Goal: Transaction & Acquisition: Book appointment/travel/reservation

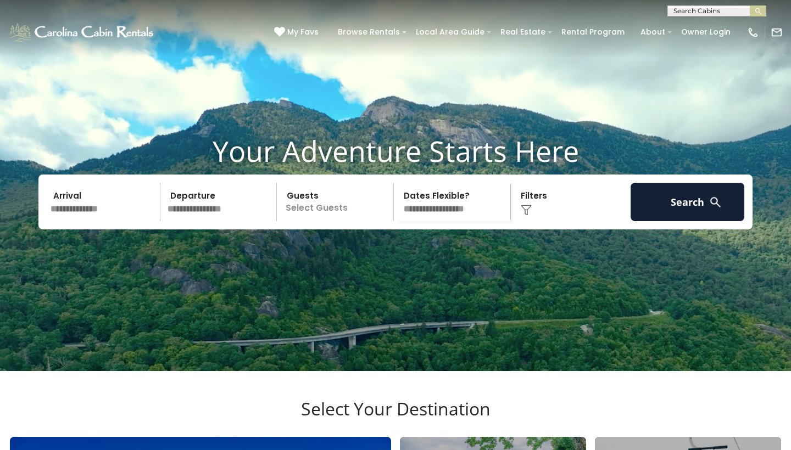
scroll to position [25, 0]
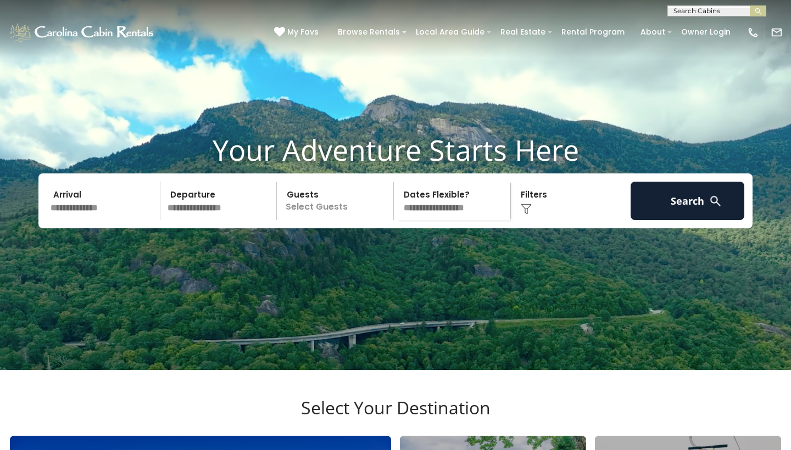
click at [85, 220] on input "text" at bounding box center [104, 201] width 114 height 38
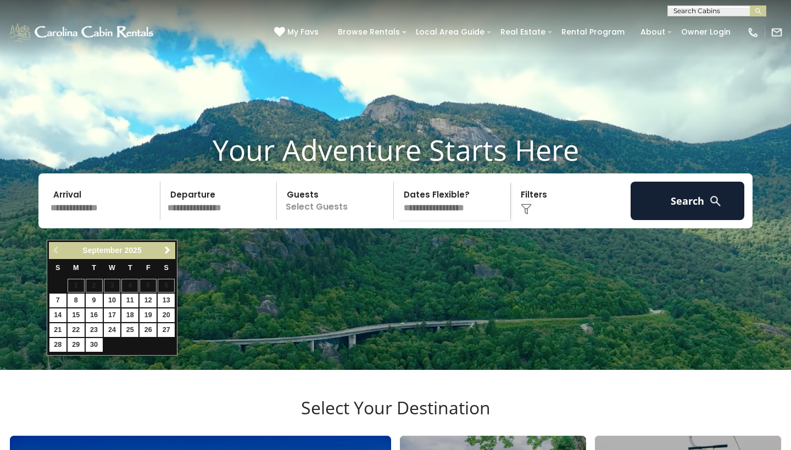
click at [133, 311] on link "18" at bounding box center [129, 316] width 17 height 14
type input "*******"
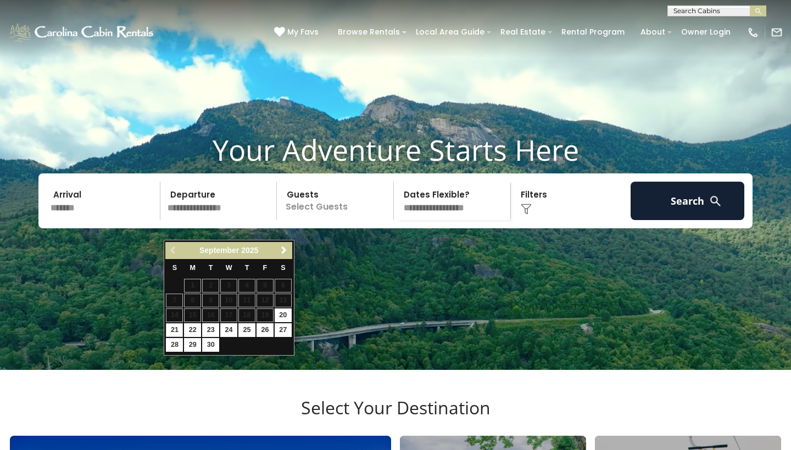
click at [176, 328] on link "21" at bounding box center [174, 330] width 17 height 14
type input "*******"
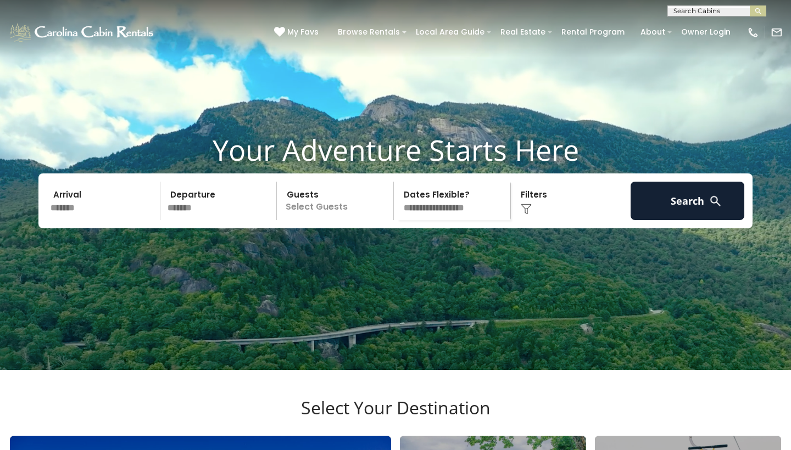
click at [341, 220] on p "Select Guests" at bounding box center [336, 201] width 113 height 38
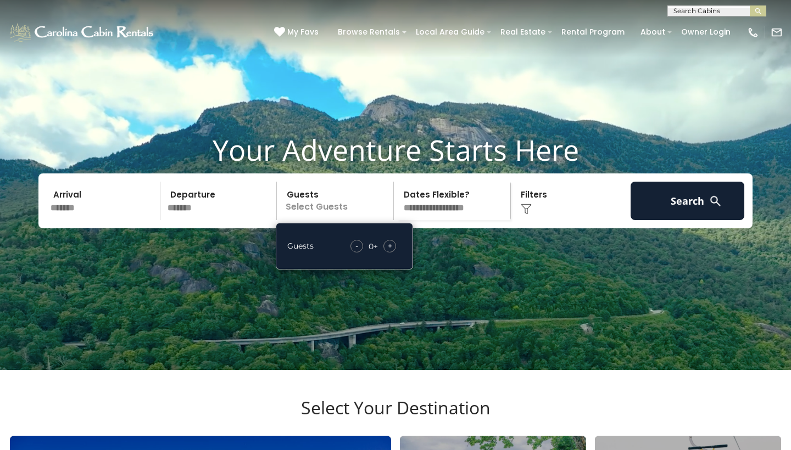
click at [389, 251] on span "+" at bounding box center [390, 245] width 4 height 11
click at [524, 220] on div "Click to Choose" at bounding box center [571, 201] width 114 height 38
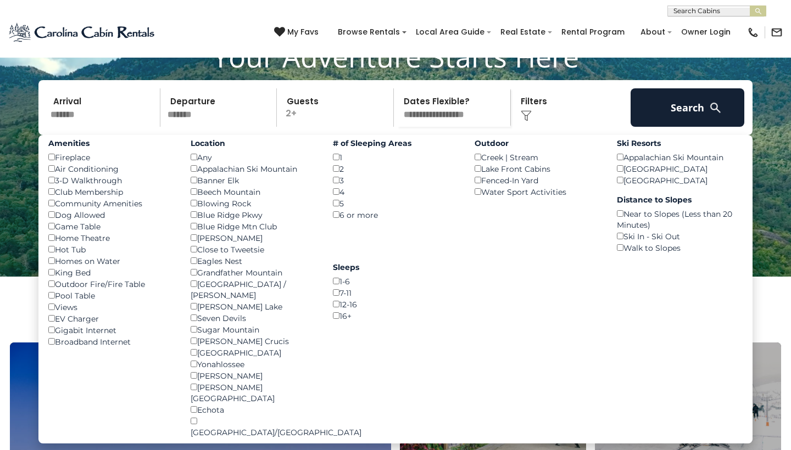
scroll to position [118, 0]
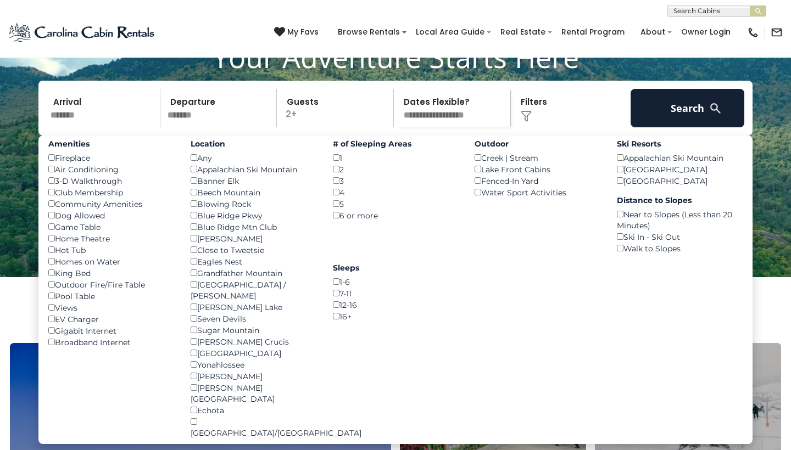
click at [195, 210] on div "Blowing Rock ()" at bounding box center [254, 204] width 126 height 12
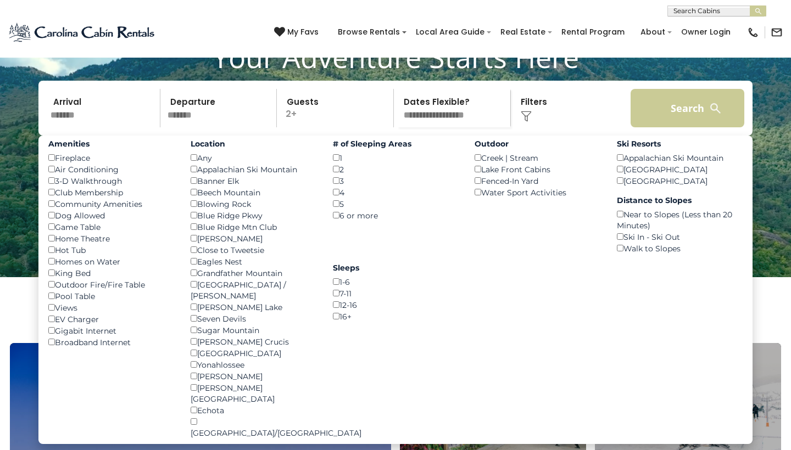
click at [662, 127] on button "Search" at bounding box center [687, 108] width 114 height 38
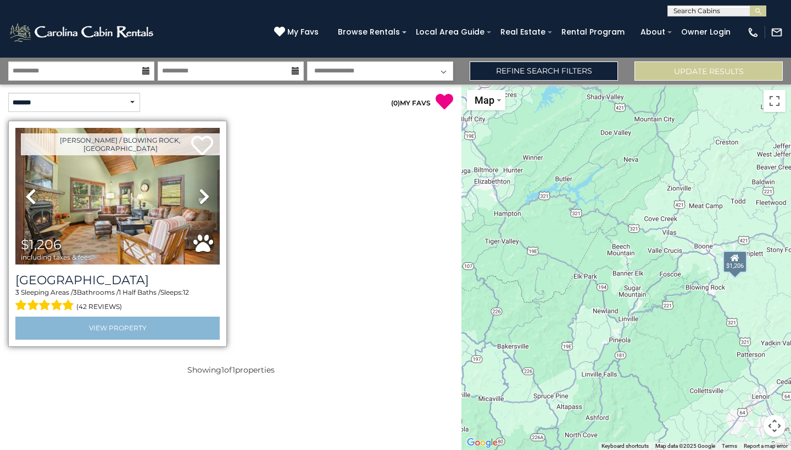
click at [158, 329] on link "View Property" at bounding box center [117, 328] width 204 height 23
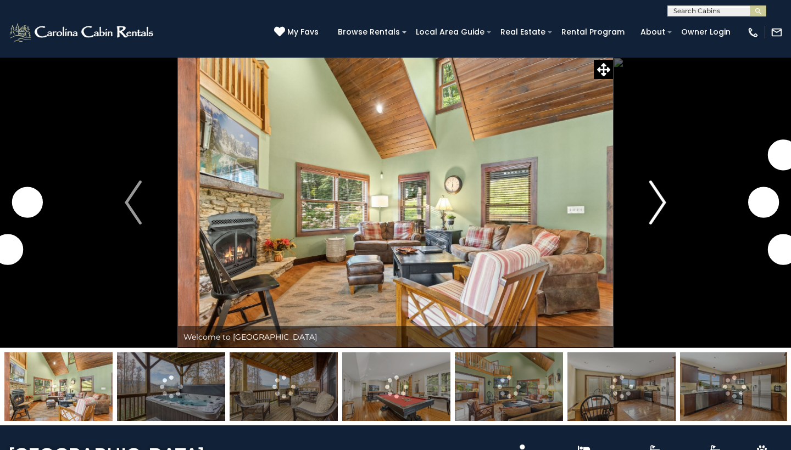
click at [653, 206] on img "Next" at bounding box center [657, 203] width 16 height 44
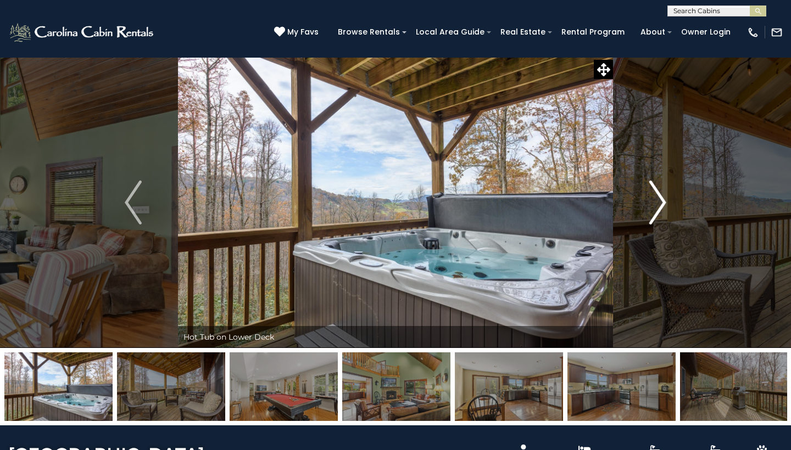
click at [652, 204] on img "Next" at bounding box center [657, 203] width 16 height 44
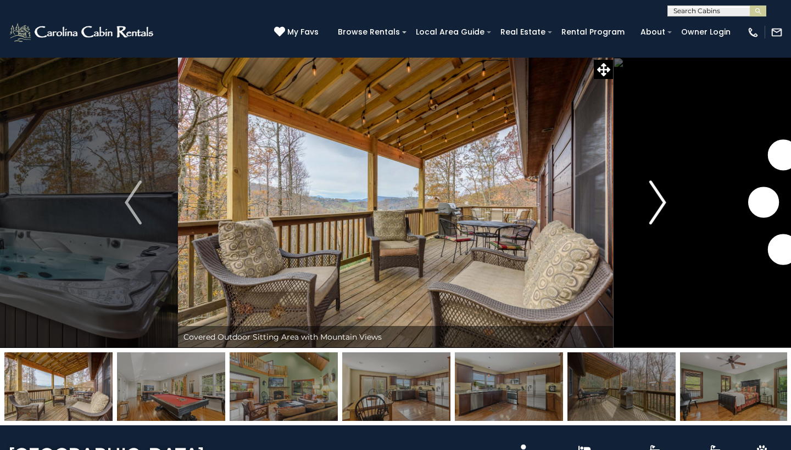
click at [652, 204] on img "Next" at bounding box center [657, 203] width 16 height 44
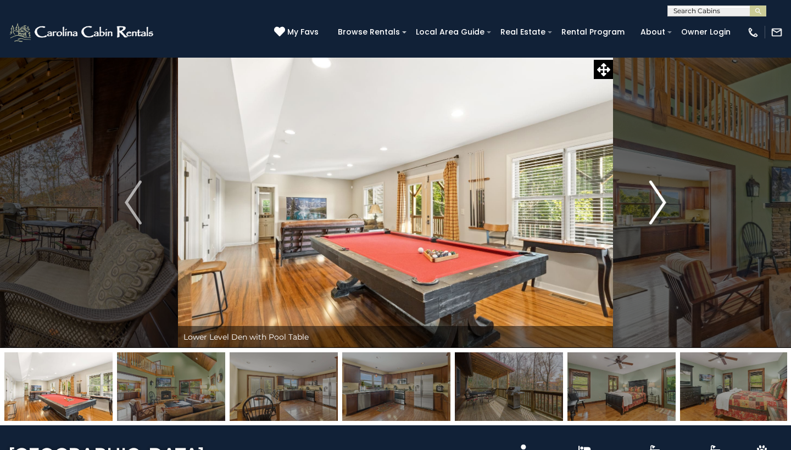
click at [655, 208] on img "Next" at bounding box center [657, 203] width 16 height 44
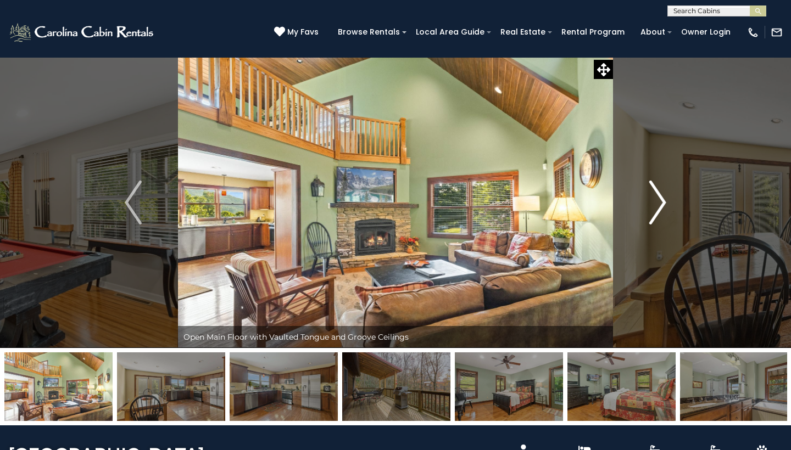
click at [655, 207] on img "Next" at bounding box center [657, 203] width 16 height 44
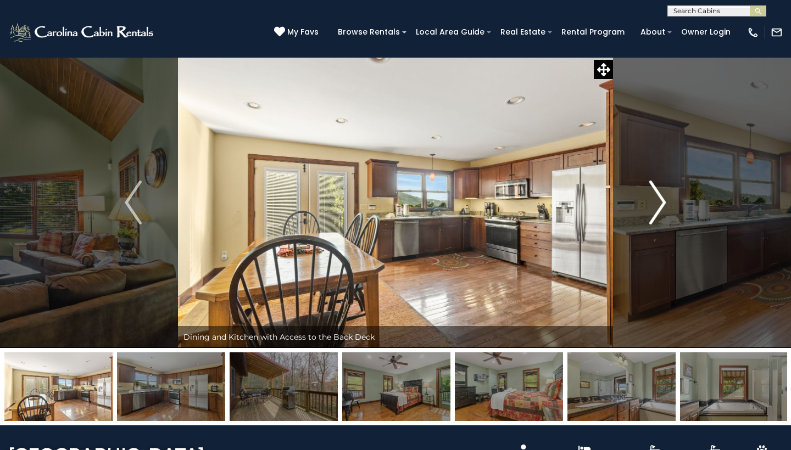
click at [655, 207] on img "Next" at bounding box center [657, 203] width 16 height 44
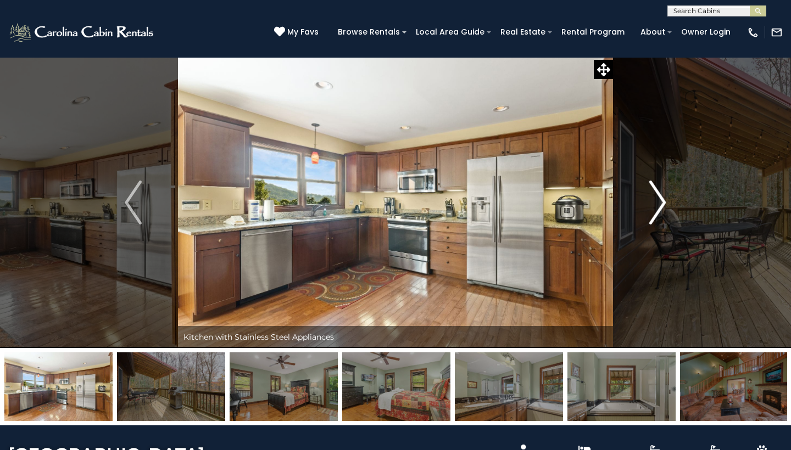
click at [655, 207] on img "Next" at bounding box center [657, 203] width 16 height 44
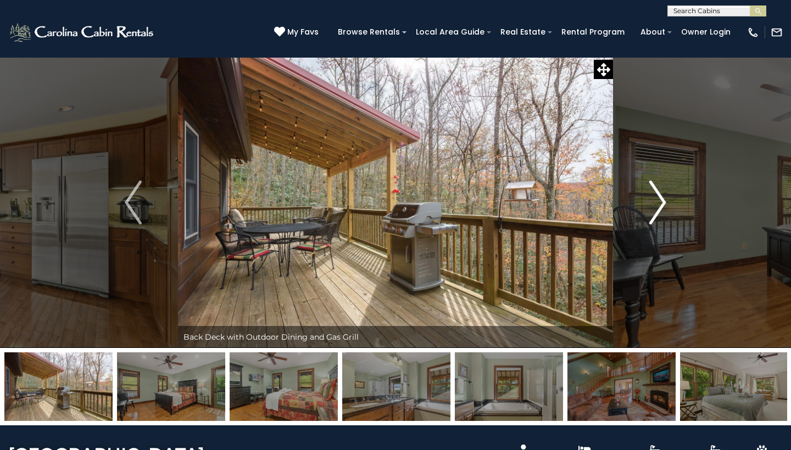
click at [655, 207] on img "Next" at bounding box center [657, 203] width 16 height 44
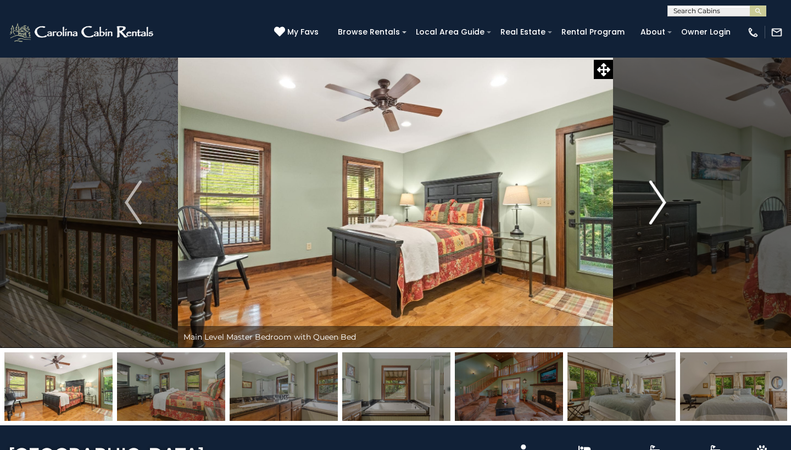
click at [655, 207] on img "Next" at bounding box center [657, 203] width 16 height 44
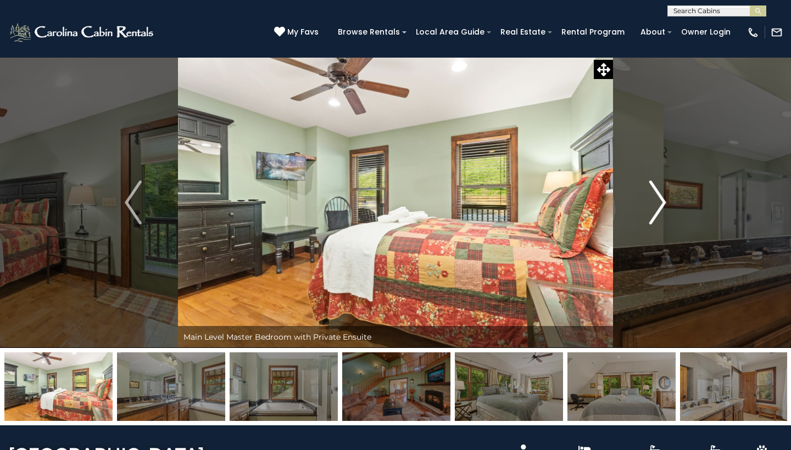
click at [655, 207] on img "Next" at bounding box center [657, 203] width 16 height 44
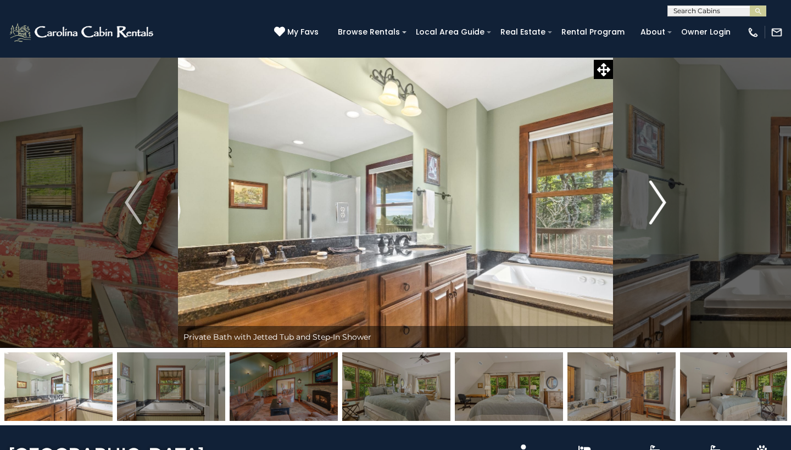
click at [655, 207] on img "Next" at bounding box center [657, 203] width 16 height 44
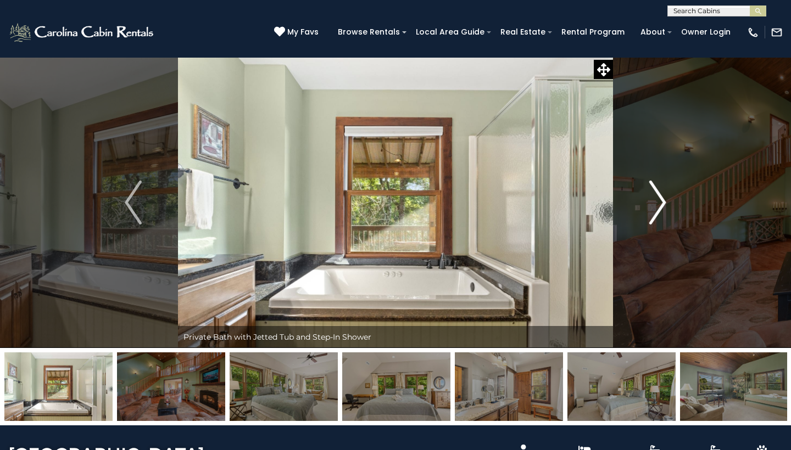
click at [655, 206] on img "Next" at bounding box center [657, 203] width 16 height 44
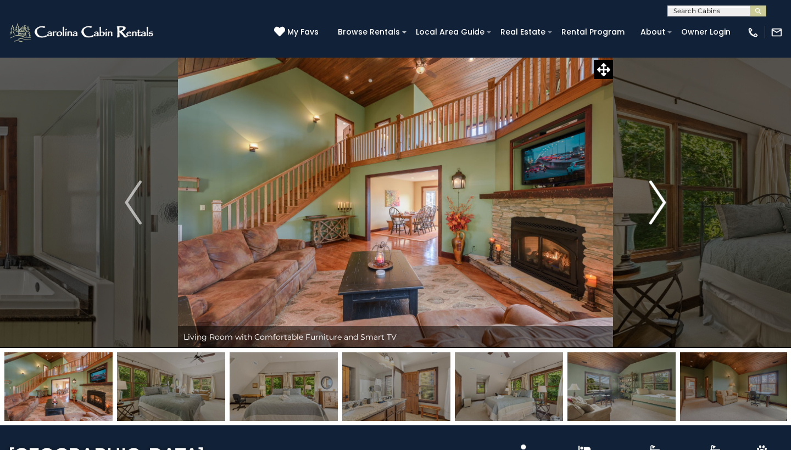
click at [655, 206] on img "Next" at bounding box center [657, 203] width 16 height 44
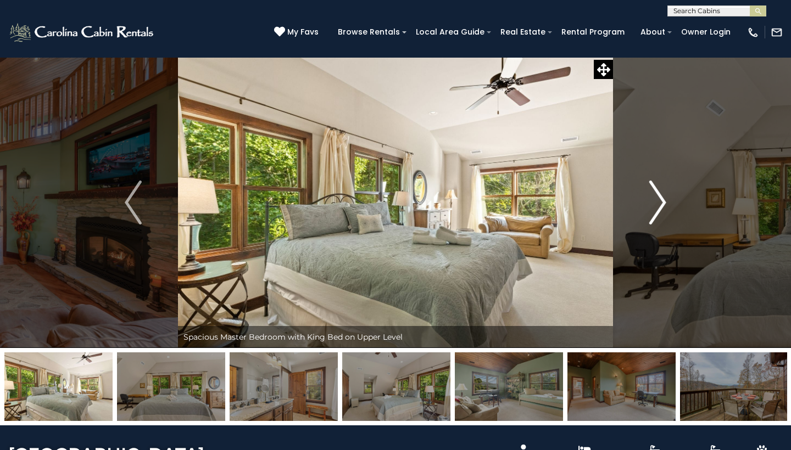
click at [655, 206] on img "Next" at bounding box center [657, 203] width 16 height 44
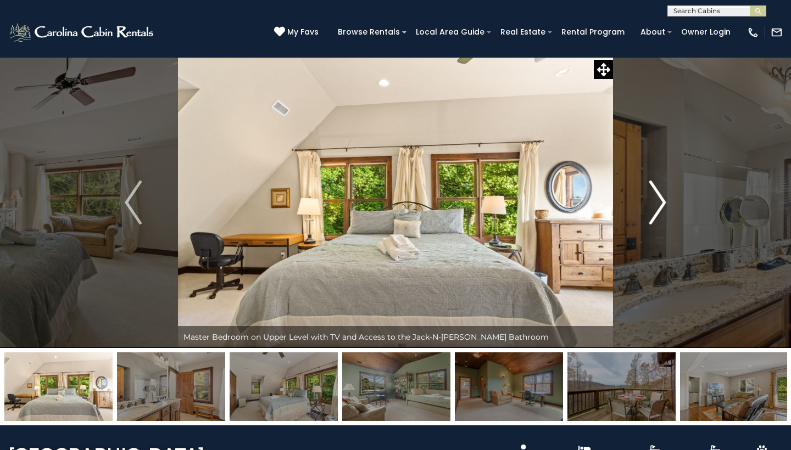
click at [655, 205] on img "Next" at bounding box center [657, 203] width 16 height 44
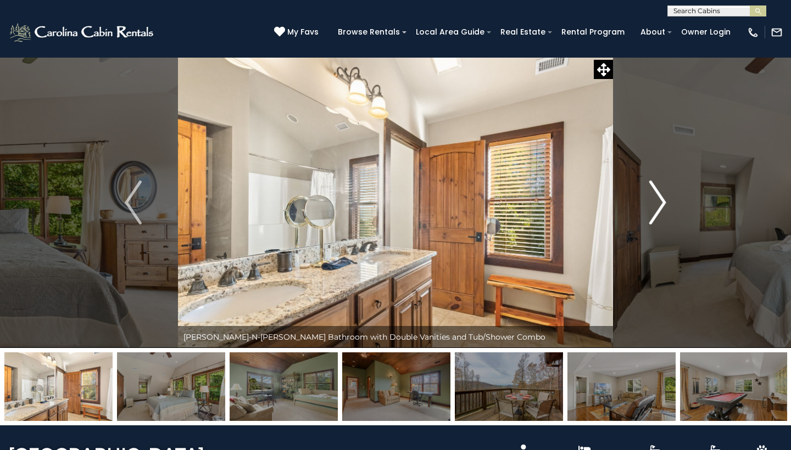
click at [655, 205] on img "Next" at bounding box center [657, 203] width 16 height 44
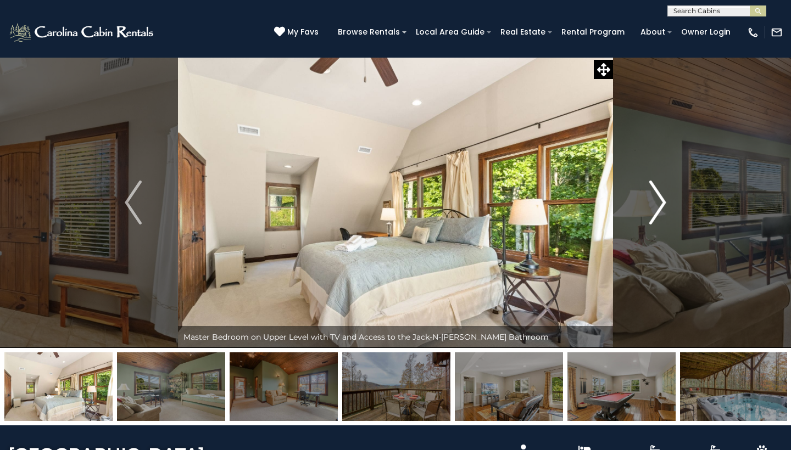
click at [655, 205] on img "Next" at bounding box center [657, 203] width 16 height 44
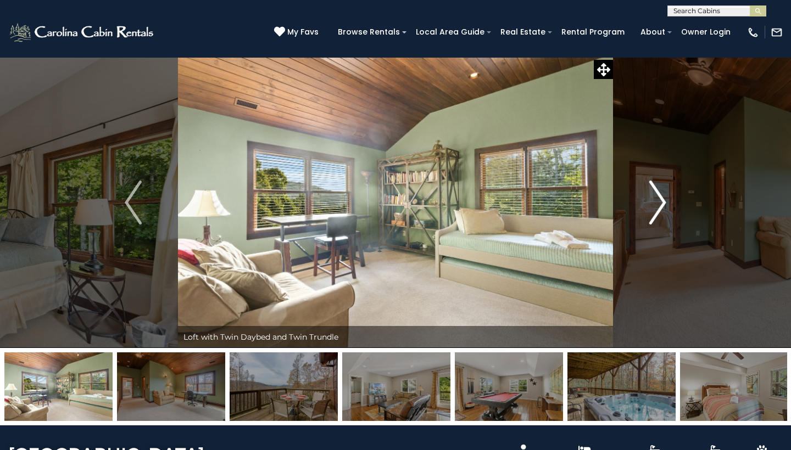
click at [655, 204] on img "Next" at bounding box center [657, 203] width 16 height 44
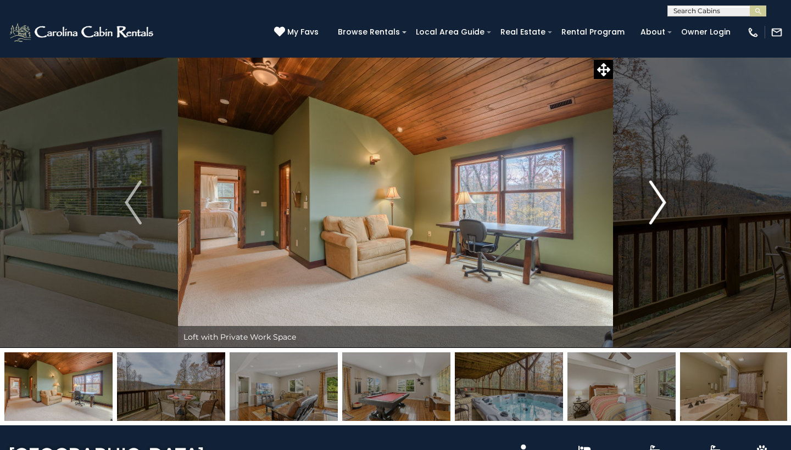
click at [655, 203] on img "Next" at bounding box center [657, 203] width 16 height 44
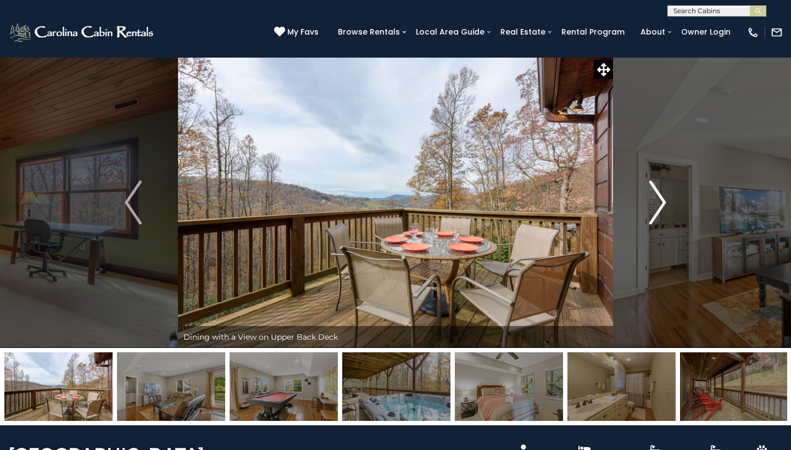
click at [655, 203] on img "Next" at bounding box center [657, 203] width 16 height 44
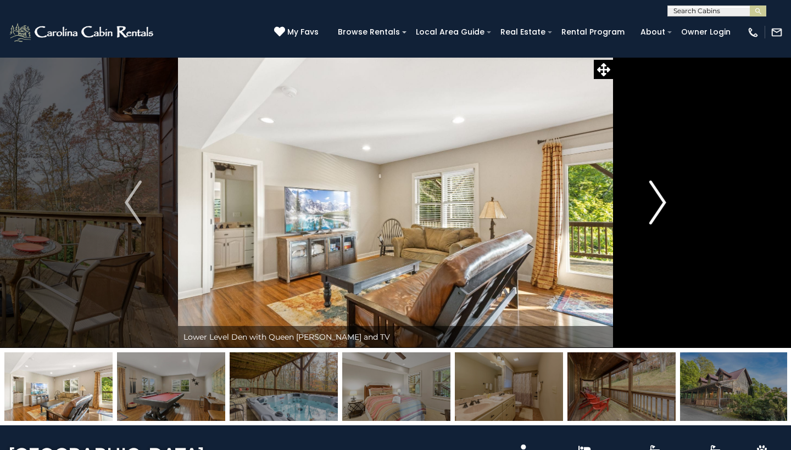
click at [655, 203] on img "Next" at bounding box center [657, 203] width 16 height 44
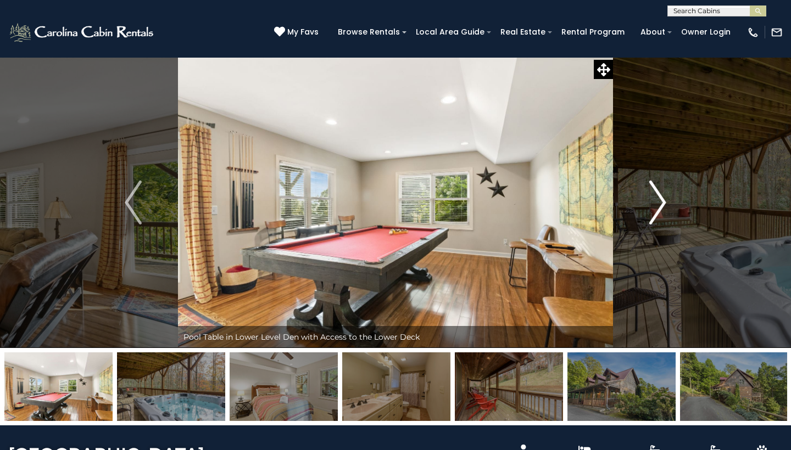
click at [655, 203] on img "Next" at bounding box center [657, 203] width 16 height 44
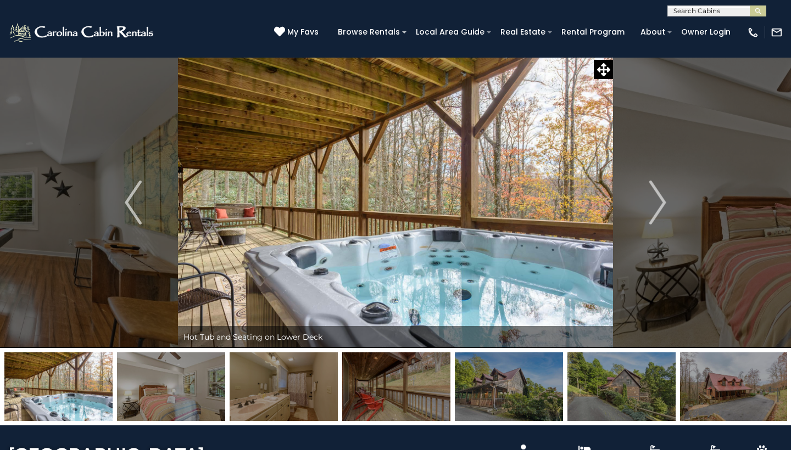
click at [111, 35] on img at bounding box center [82, 32] width 148 height 22
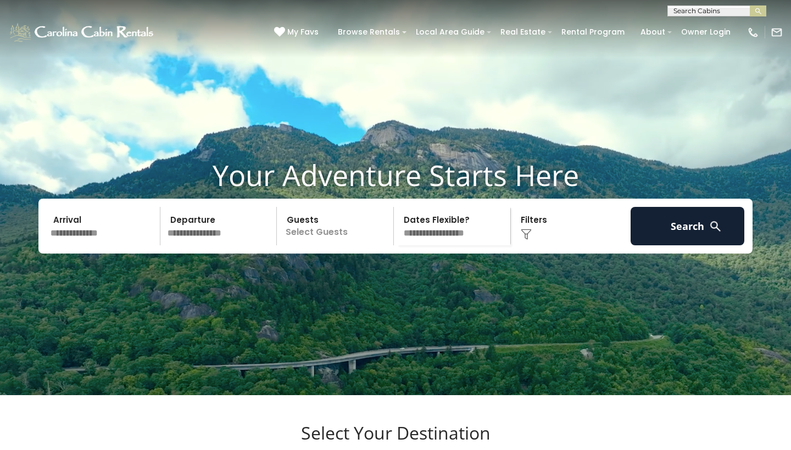
click at [527, 244] on div "Click to Choose" at bounding box center [571, 226] width 114 height 38
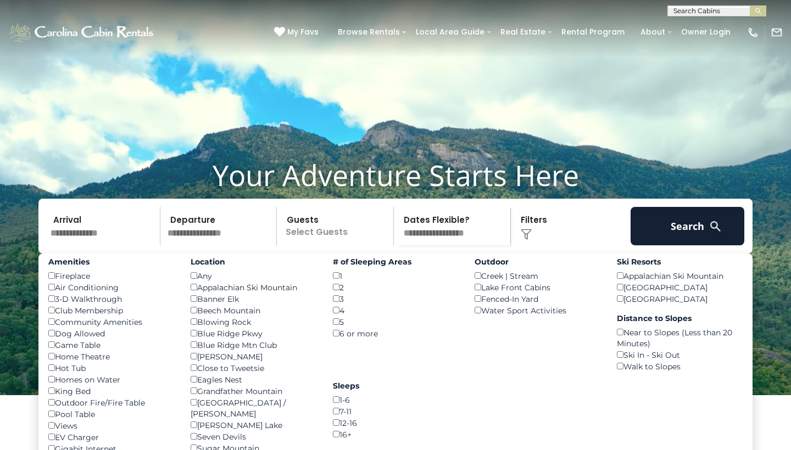
click at [121, 245] on input "text" at bounding box center [104, 226] width 114 height 38
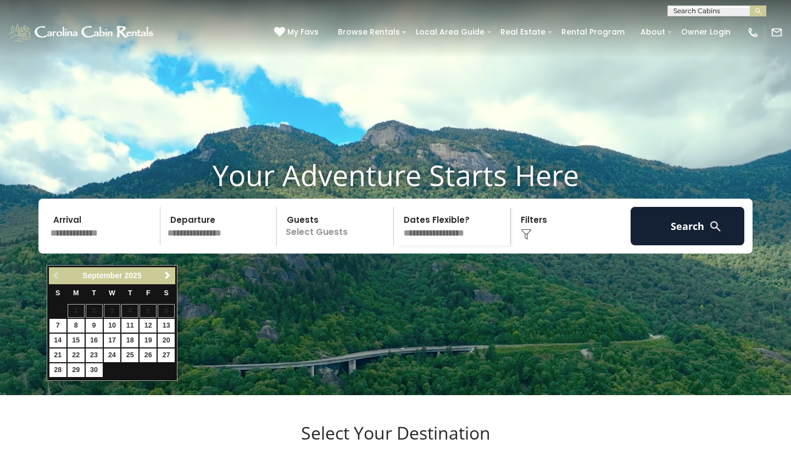
click at [131, 341] on link "18" at bounding box center [129, 341] width 17 height 14
type input "*******"
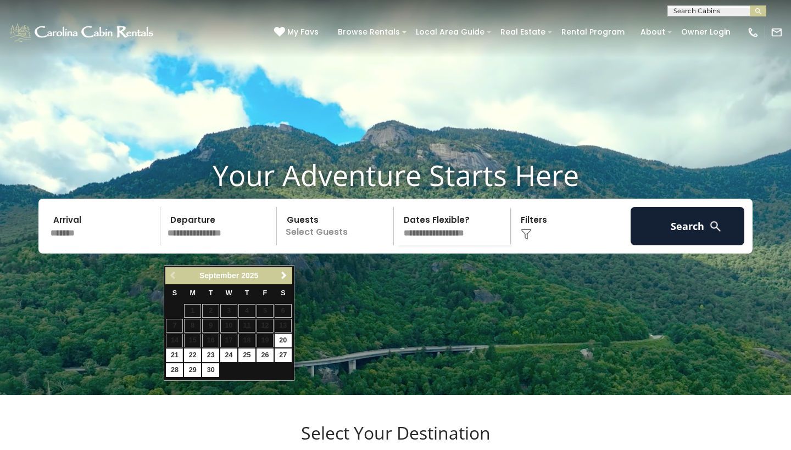
click at [175, 354] on link "21" at bounding box center [174, 356] width 17 height 14
type input "*******"
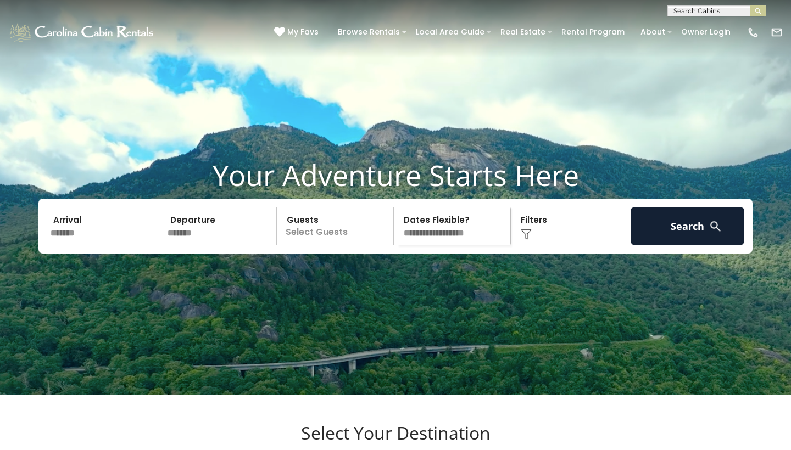
click at [324, 245] on p "Select Guests" at bounding box center [336, 226] width 113 height 38
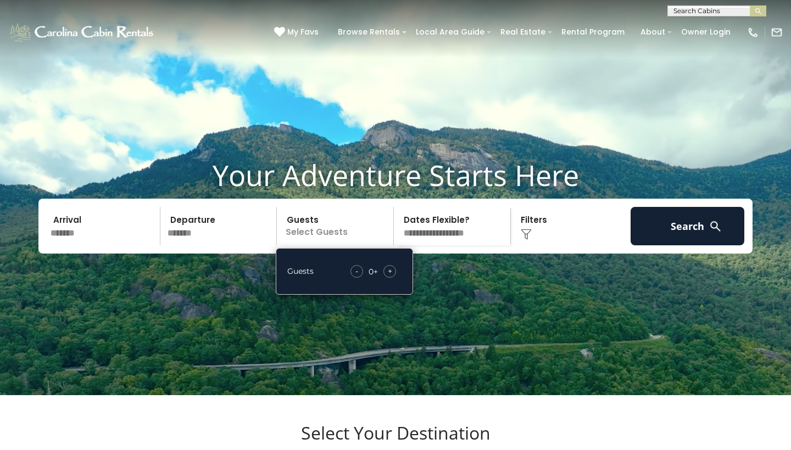
click at [382, 278] on div "- 0 + +" at bounding box center [373, 271] width 57 height 13
click at [385, 278] on div "+" at bounding box center [389, 271] width 13 height 13
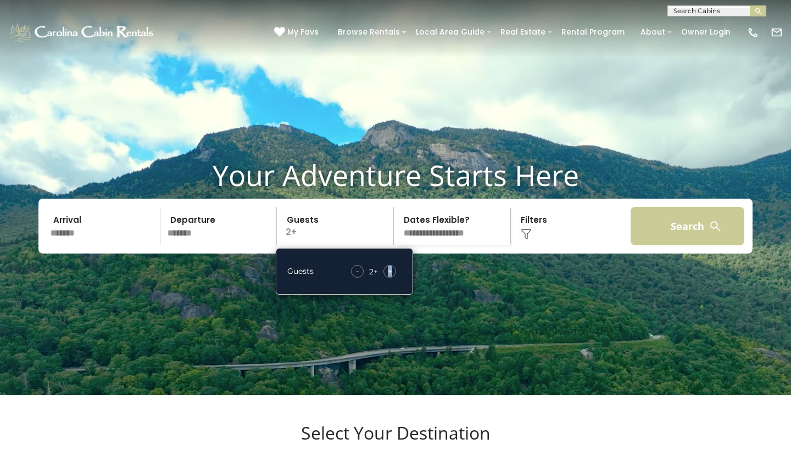
click at [673, 245] on button "Search" at bounding box center [687, 226] width 114 height 38
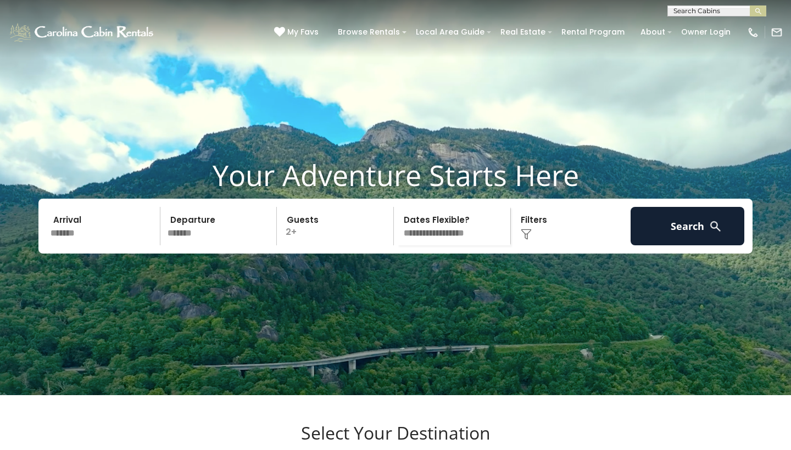
click at [537, 245] on div "Click to Choose" at bounding box center [571, 226] width 114 height 38
click at [523, 240] on img at bounding box center [525, 234] width 11 height 11
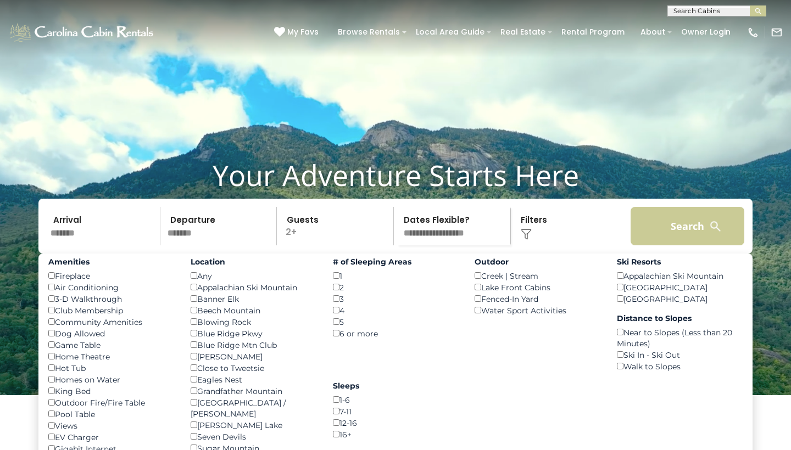
click at [702, 236] on button "Search" at bounding box center [687, 226] width 114 height 38
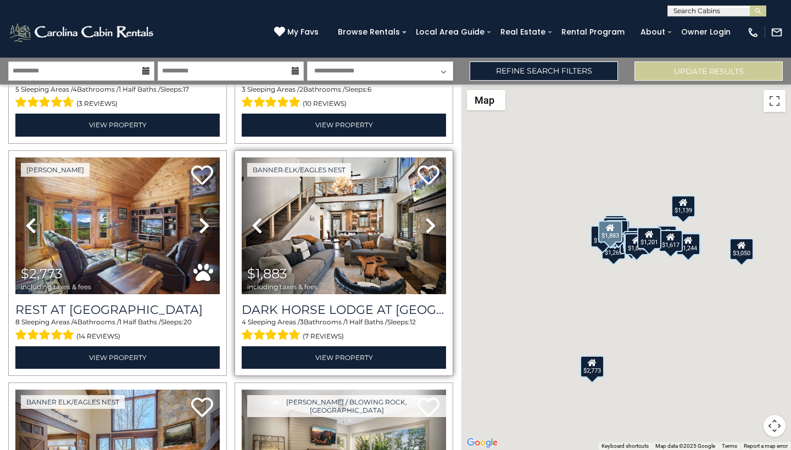
scroll to position [206, 0]
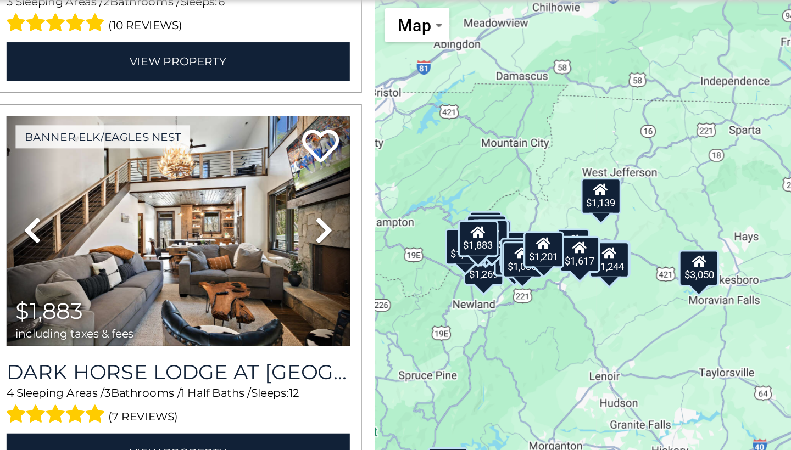
drag, startPoint x: 354, startPoint y: 128, endPoint x: 257, endPoint y: 123, distance: 96.8
click at [461, 123] on div "$2,614 $1,201 $2,773 $1,883 $1,989 $1,137 $1,576 $3,050 $1,250 $1,895 $1,182 $6…" at bounding box center [625, 268] width 329 height 366
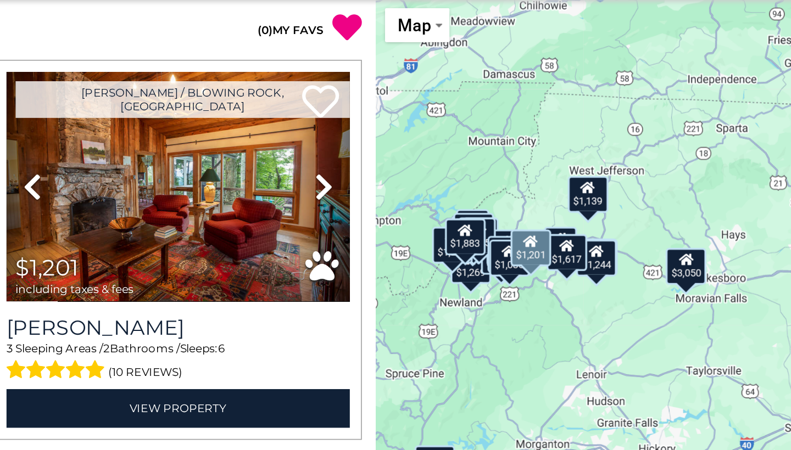
scroll to position [0, 0]
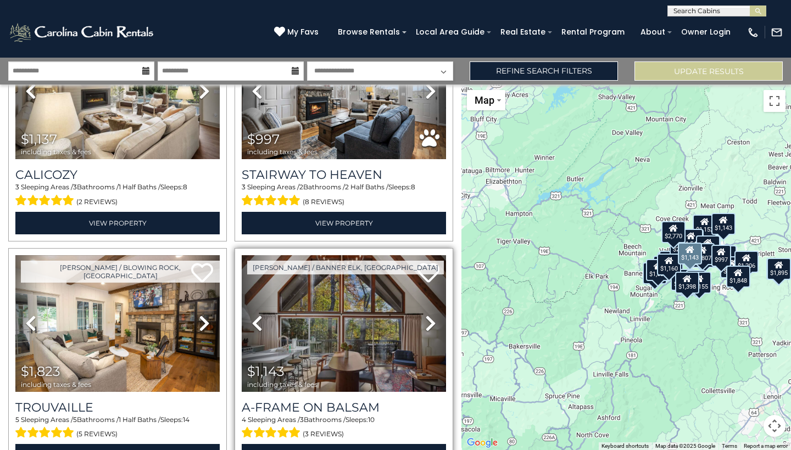
scroll to position [1969, 0]
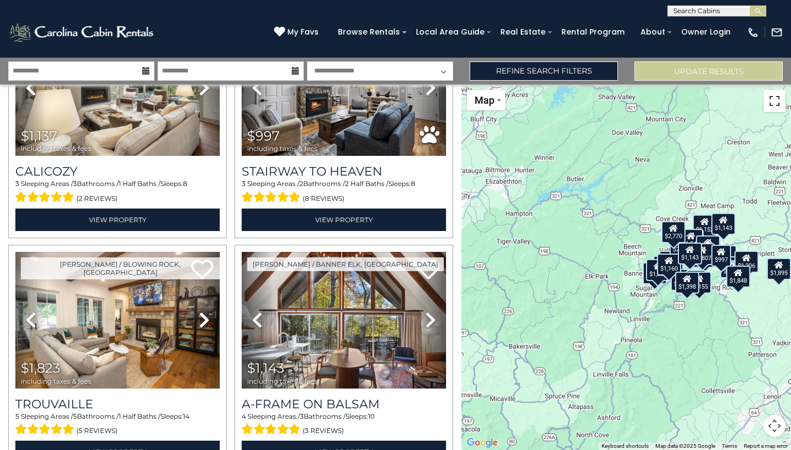
click at [771, 104] on button "Toggle fullscreen view" at bounding box center [774, 101] width 22 height 22
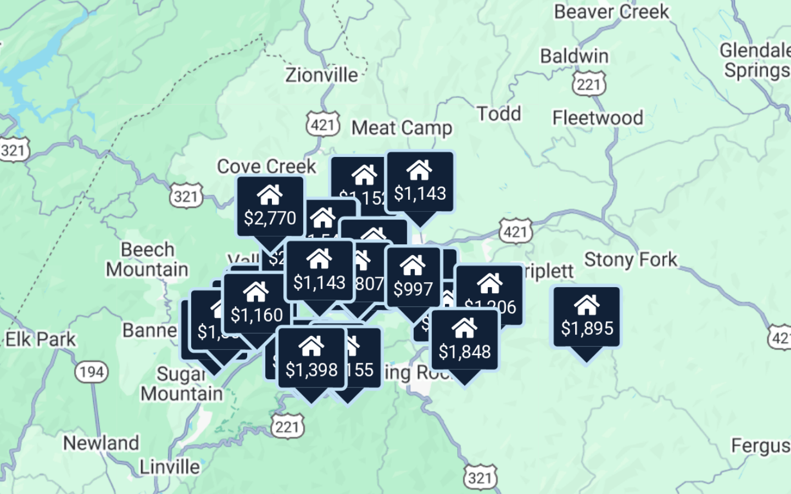
click at [480, 225] on div "$997" at bounding box center [490, 236] width 20 height 22
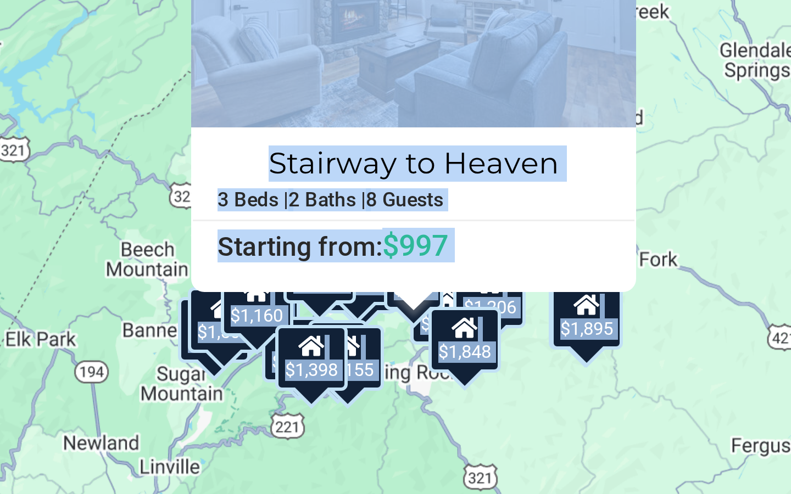
drag, startPoint x: 136, startPoint y: 100, endPoint x: 135, endPoint y: 121, distance: 20.9
click at [135, 121] on div "$1,957 $2,770 $2,517 $1,895 $1,830 $1,724 $1,527 $1,807 $1,152 $1,848 $1,882 $1…" at bounding box center [395, 247] width 791 height 494
click at [137, 115] on div "$1,957 $2,770 $2,517 $1,895 $1,830 $1,724 $1,527 $1,807 $1,152 $1,848 $1,882 $1…" at bounding box center [395, 247] width 791 height 494
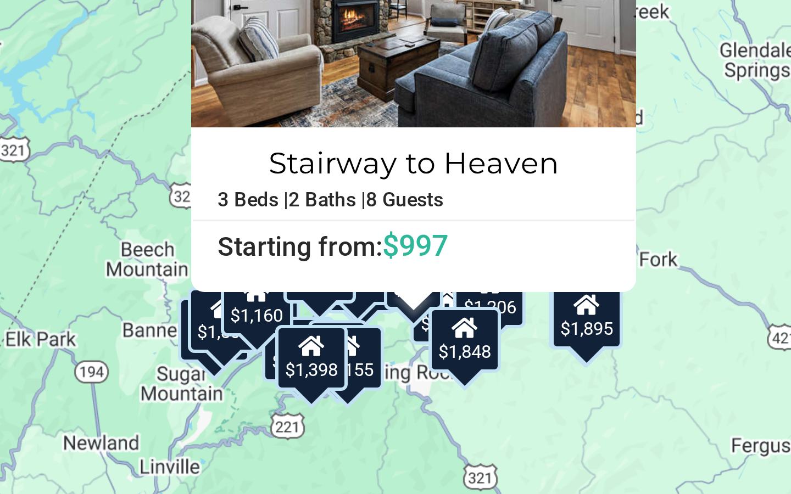
click at [480, 219] on span "$997" at bounding box center [491, 225] width 22 height 12
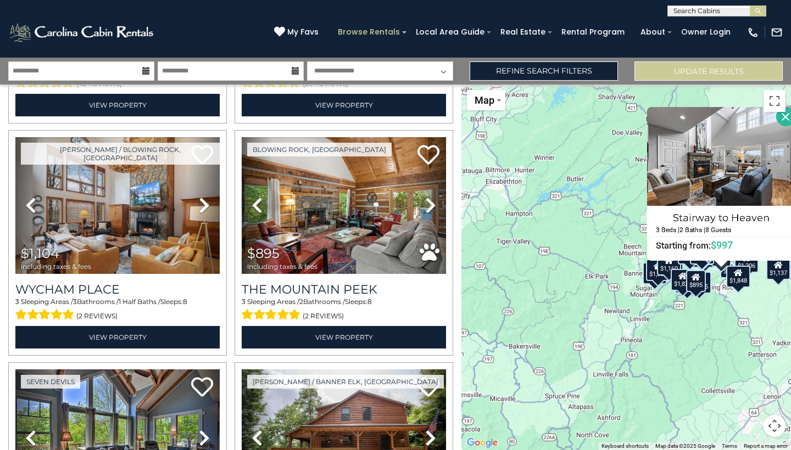
scroll to position [2546, 0]
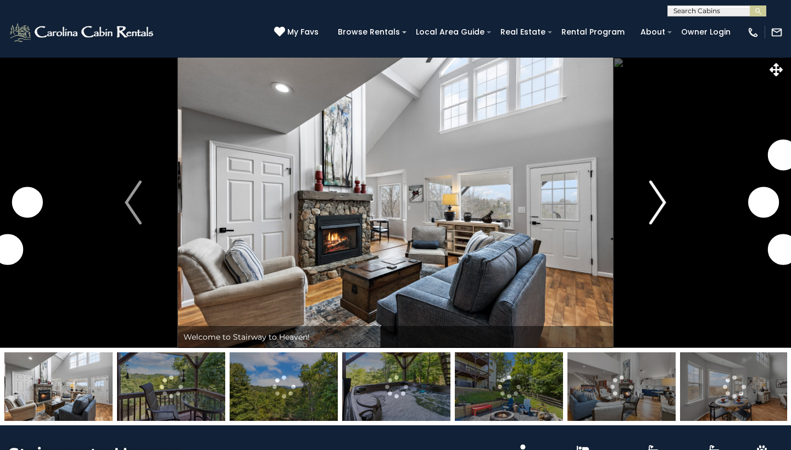
click at [649, 203] on img "Next" at bounding box center [657, 203] width 16 height 44
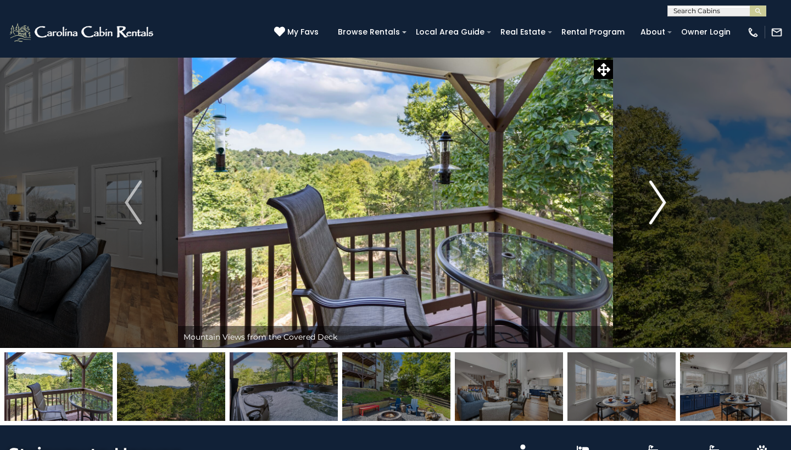
click at [660, 211] on img "Next" at bounding box center [657, 203] width 16 height 44
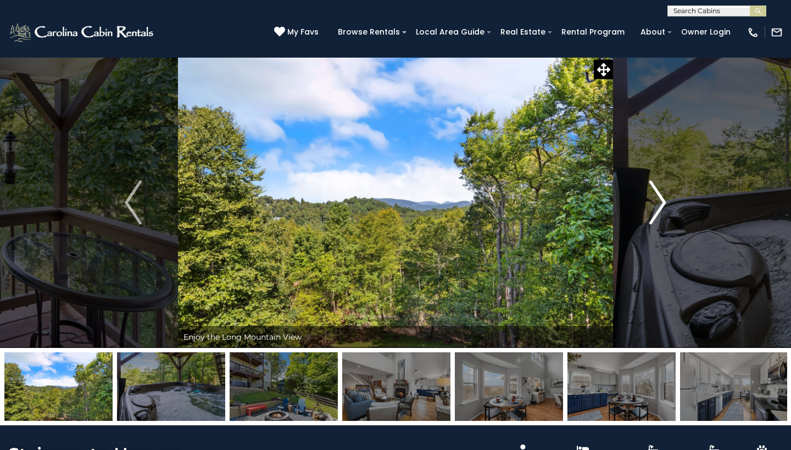
click at [660, 211] on img "Next" at bounding box center [657, 203] width 16 height 44
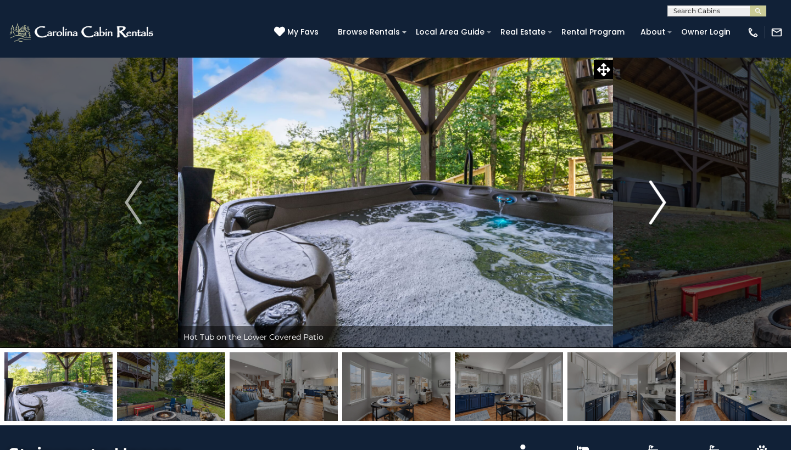
click at [660, 211] on img "Next" at bounding box center [657, 203] width 16 height 44
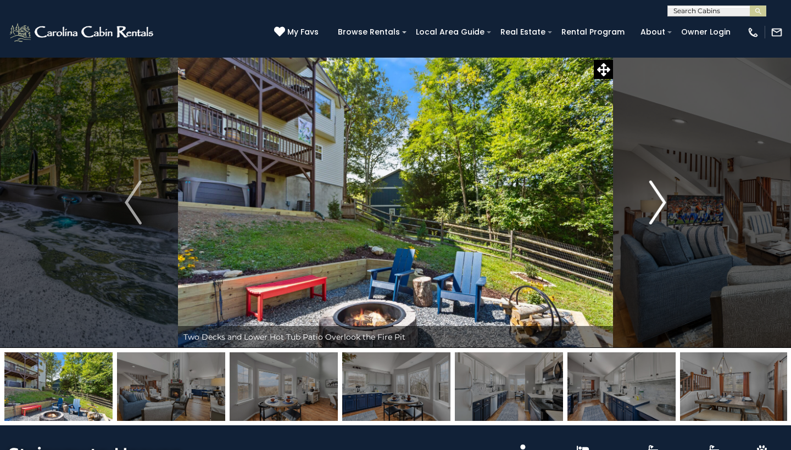
click at [659, 211] on img "Next" at bounding box center [657, 203] width 16 height 44
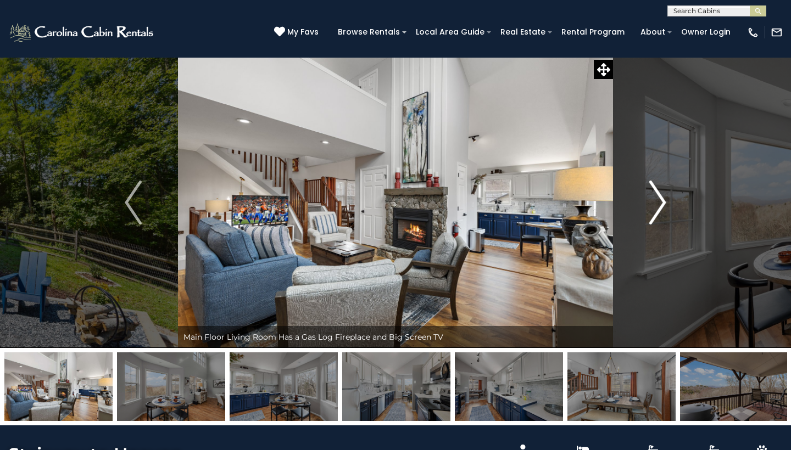
click at [659, 211] on img "Next" at bounding box center [657, 203] width 16 height 44
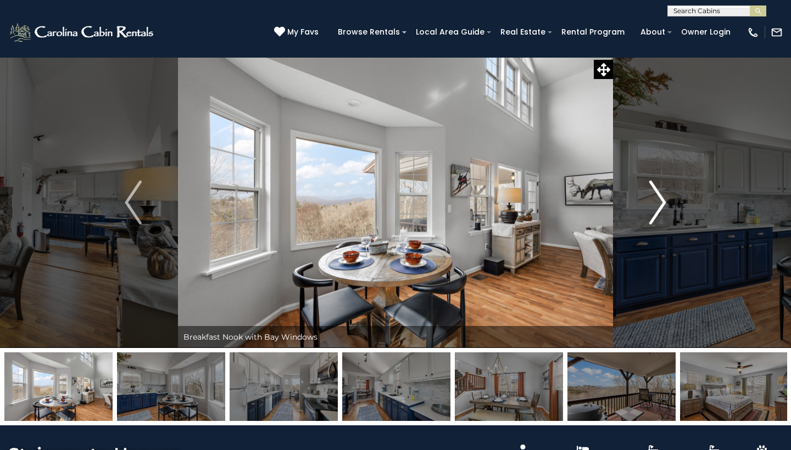
click at [659, 211] on img "Next" at bounding box center [657, 203] width 16 height 44
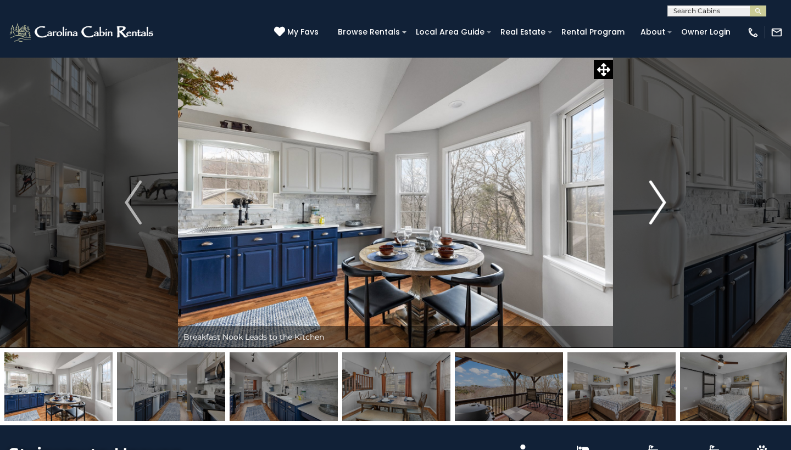
click at [659, 211] on img "Next" at bounding box center [657, 203] width 16 height 44
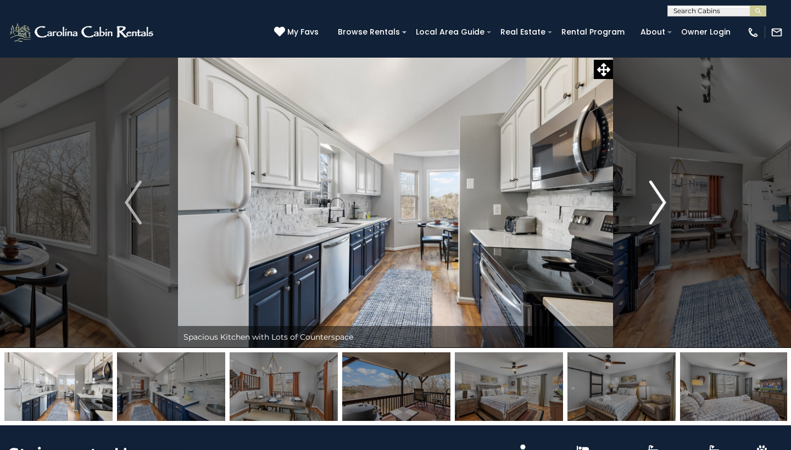
click at [659, 211] on img "Next" at bounding box center [657, 203] width 16 height 44
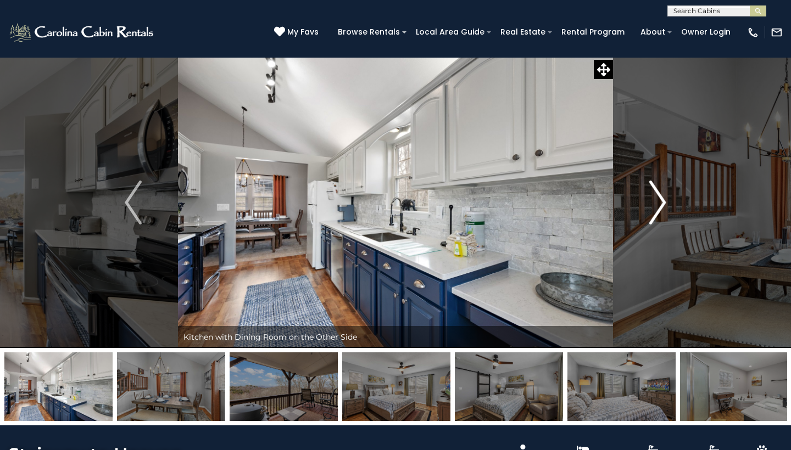
click at [659, 211] on img "Next" at bounding box center [657, 203] width 16 height 44
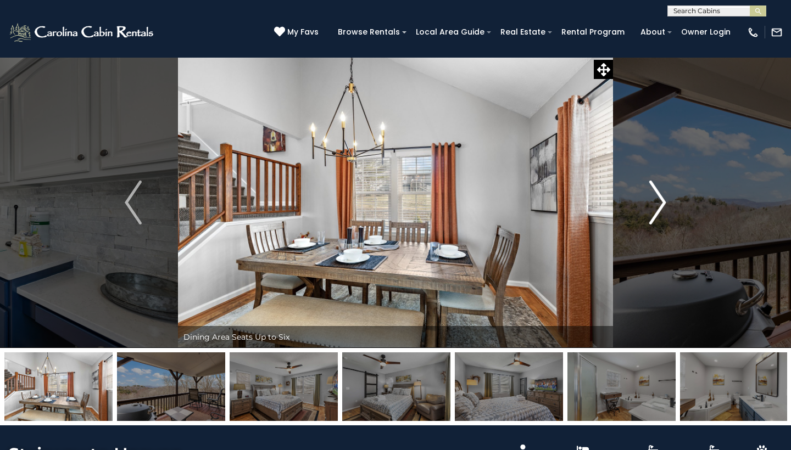
click at [659, 211] on img "Next" at bounding box center [657, 203] width 16 height 44
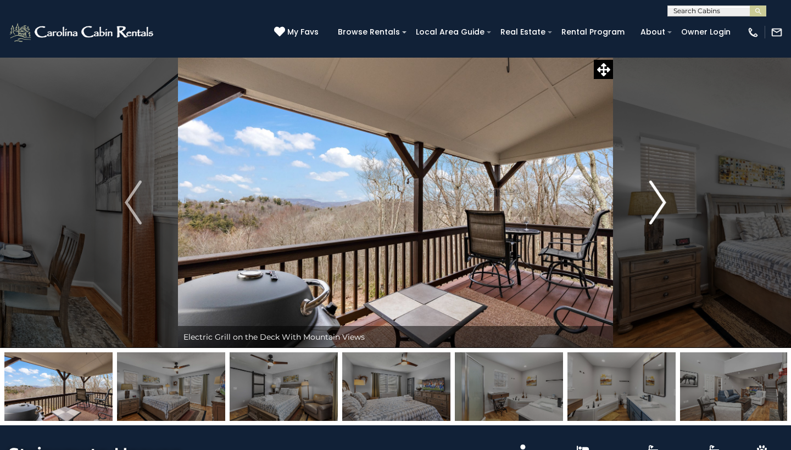
click at [659, 211] on img "Next" at bounding box center [657, 203] width 16 height 44
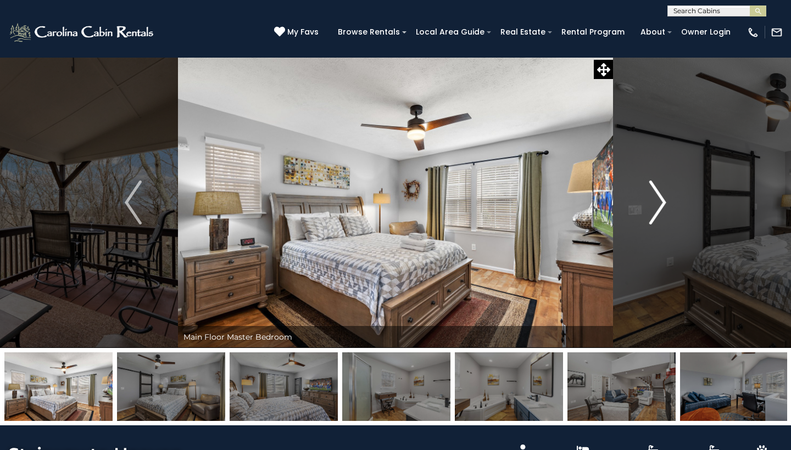
click at [659, 211] on img "Next" at bounding box center [657, 203] width 16 height 44
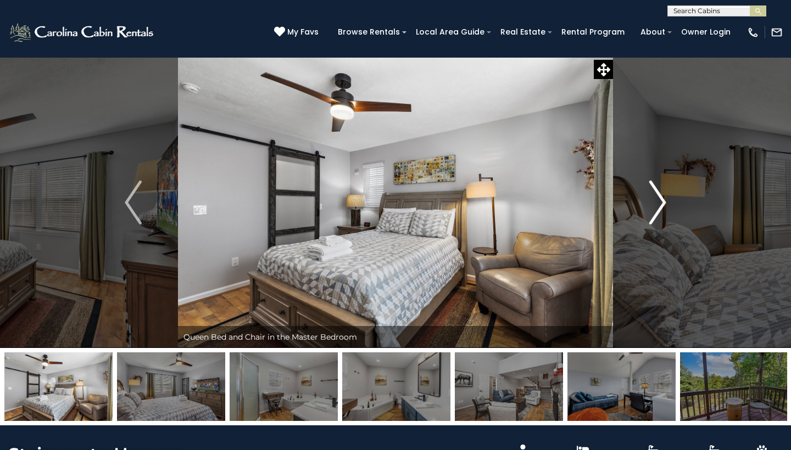
click at [659, 211] on img "Next" at bounding box center [657, 203] width 16 height 44
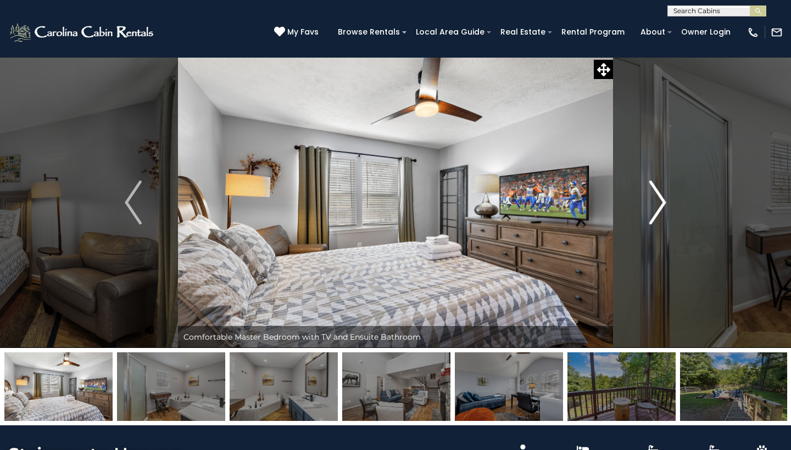
click at [659, 211] on img "Next" at bounding box center [657, 203] width 16 height 44
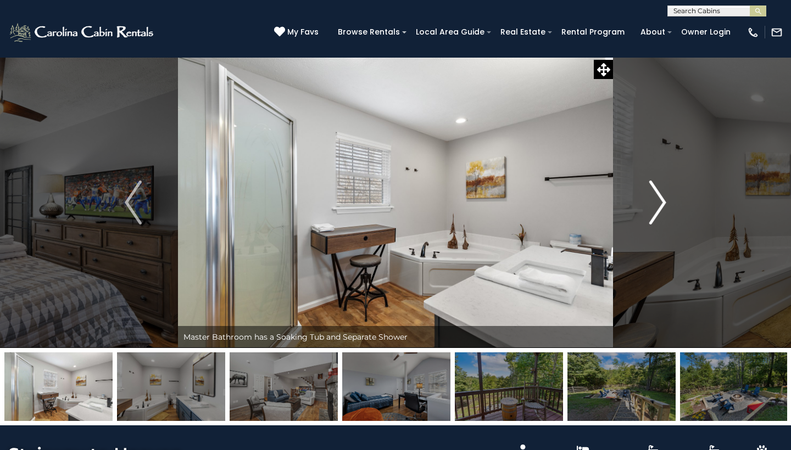
click at [659, 211] on img "Next" at bounding box center [657, 203] width 16 height 44
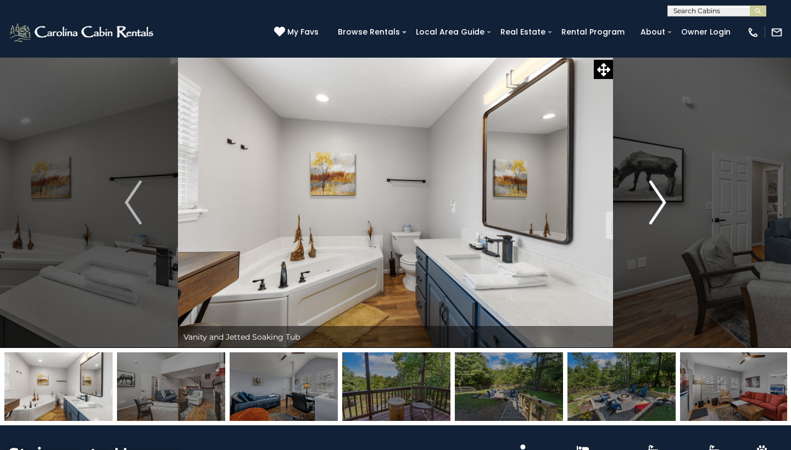
click at [659, 211] on img "Next" at bounding box center [657, 203] width 16 height 44
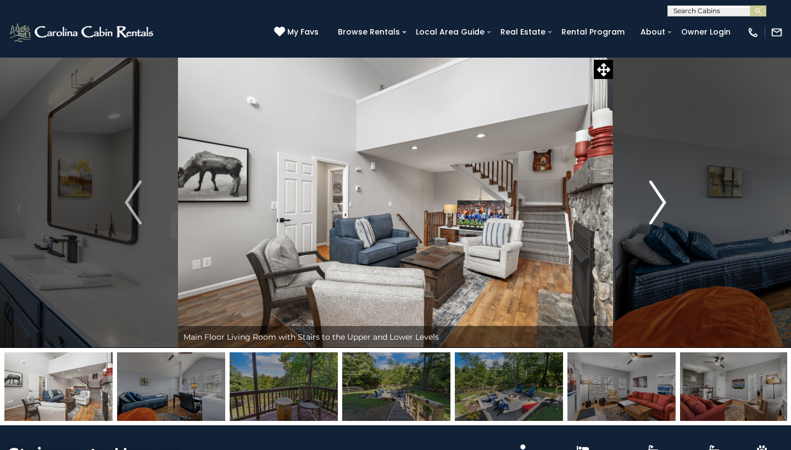
click at [659, 211] on img "Next" at bounding box center [657, 203] width 16 height 44
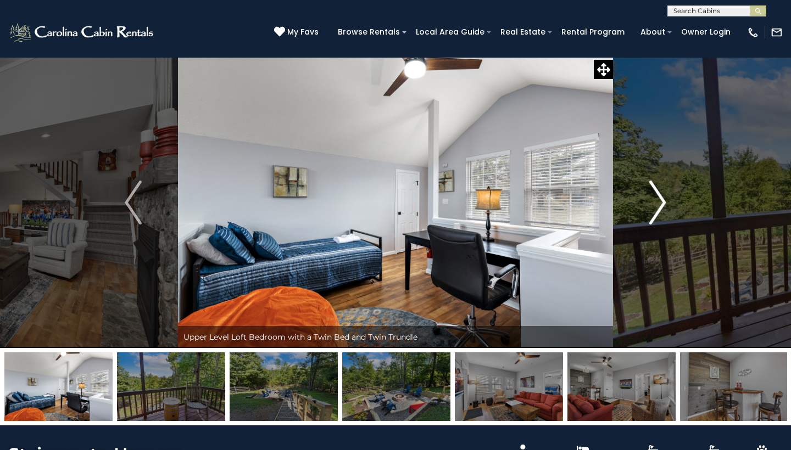
click at [659, 211] on img "Next" at bounding box center [657, 203] width 16 height 44
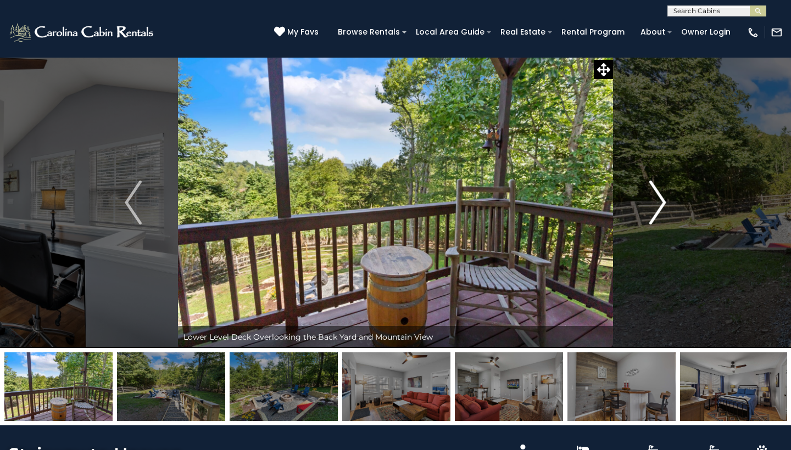
click at [659, 211] on img "Next" at bounding box center [657, 203] width 16 height 44
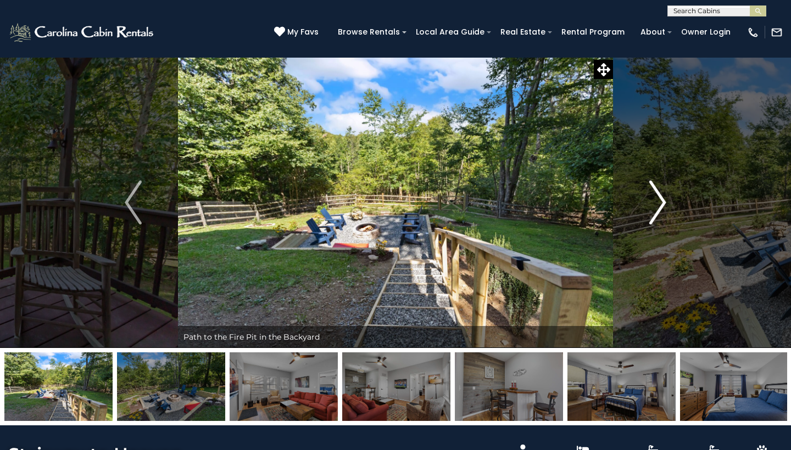
click at [659, 211] on img "Next" at bounding box center [657, 203] width 16 height 44
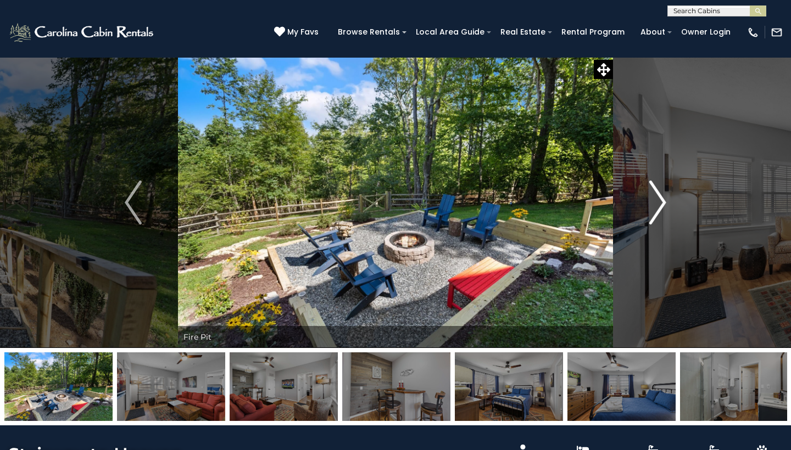
click at [659, 211] on img "Next" at bounding box center [657, 203] width 16 height 44
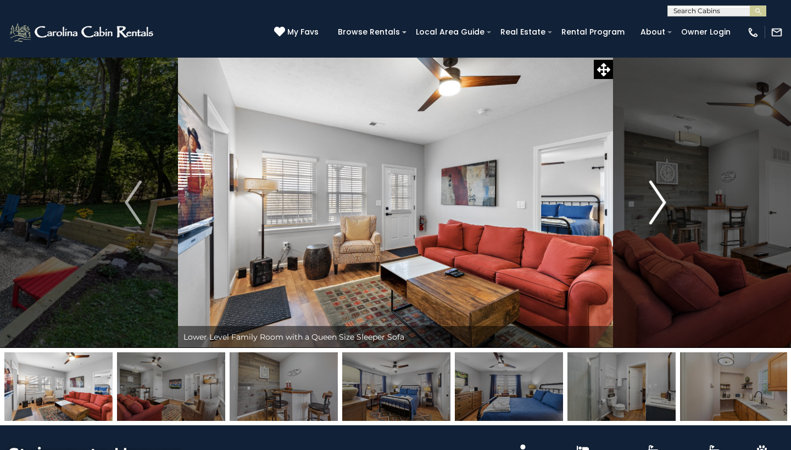
click at [659, 211] on img "Next" at bounding box center [657, 203] width 16 height 44
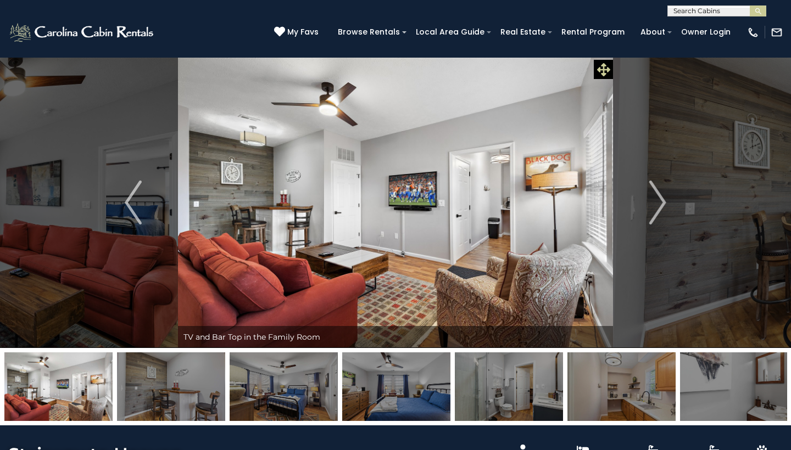
click at [605, 68] on icon at bounding box center [603, 69] width 13 height 13
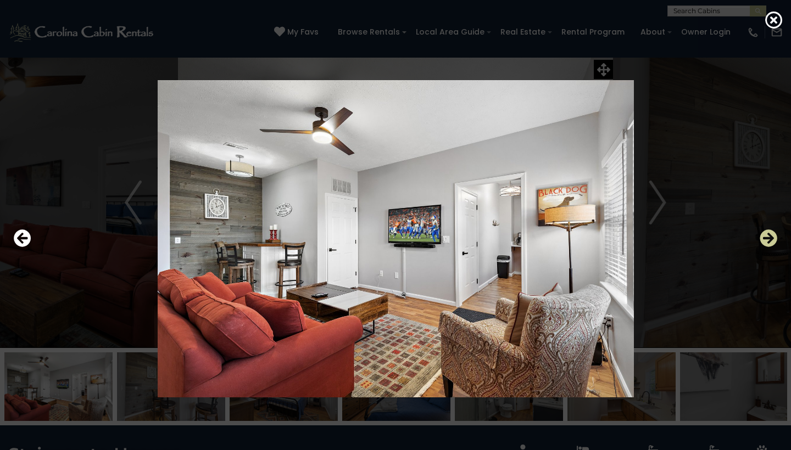
click at [764, 240] on icon "Next" at bounding box center [768, 238] width 18 height 18
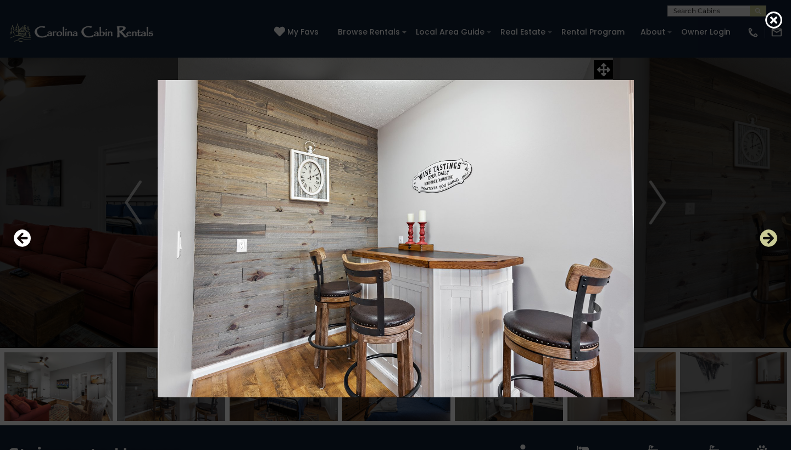
click at [764, 240] on icon "Next" at bounding box center [768, 238] width 18 height 18
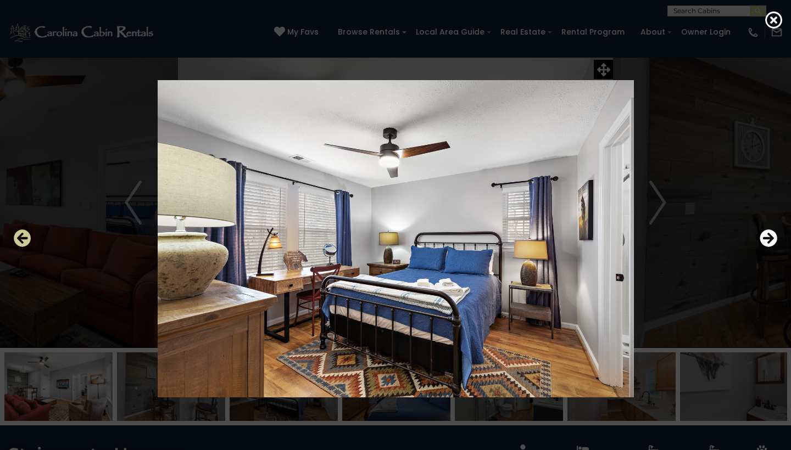
click at [26, 241] on icon "Previous" at bounding box center [23, 238] width 18 height 18
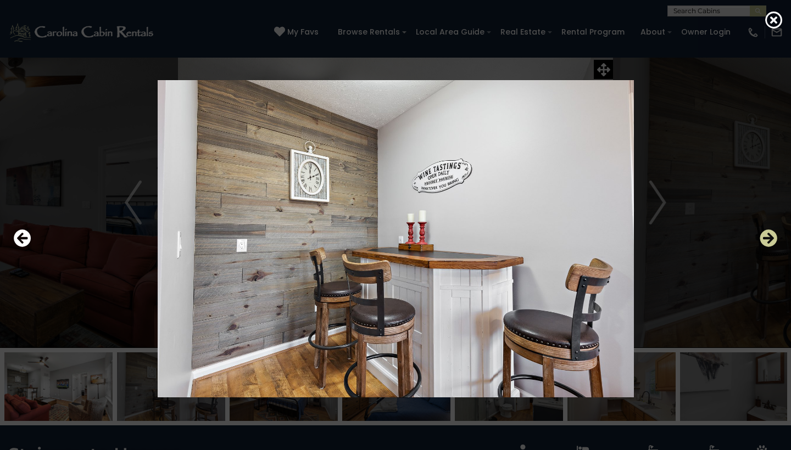
click at [764, 243] on icon "Next" at bounding box center [768, 238] width 18 height 18
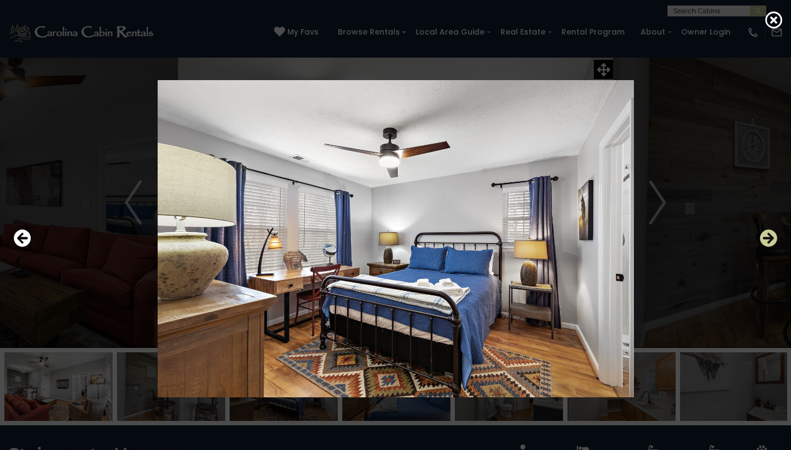
click at [764, 243] on icon "Next" at bounding box center [768, 238] width 18 height 18
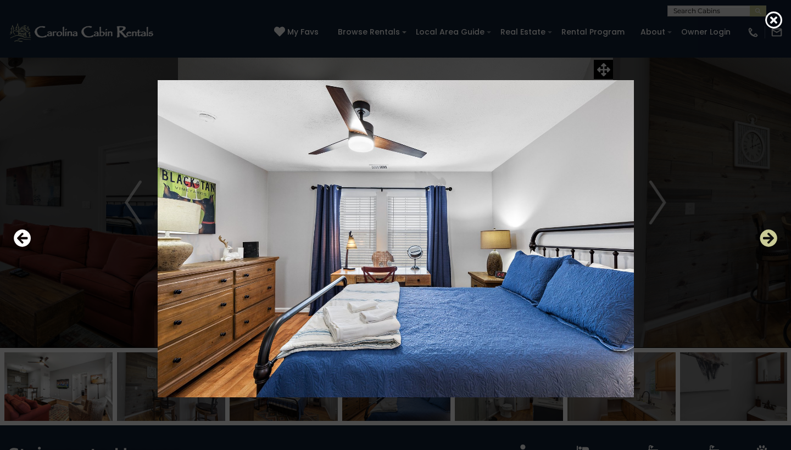
click at [764, 243] on icon "Next" at bounding box center [768, 238] width 18 height 18
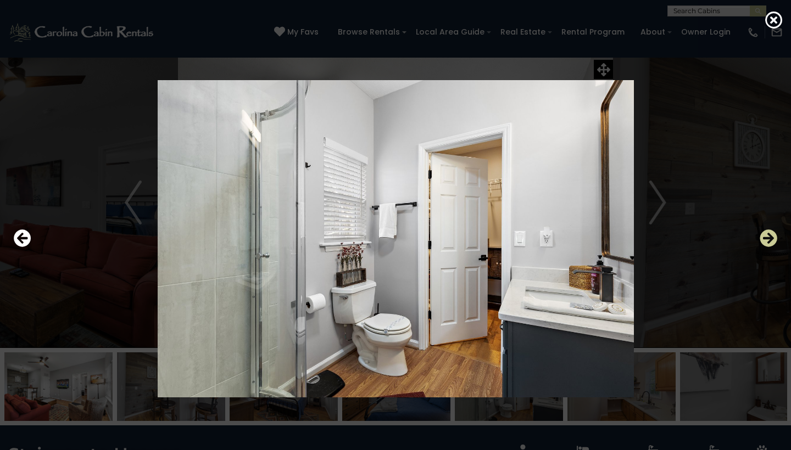
click at [764, 243] on icon "Next" at bounding box center [768, 238] width 18 height 18
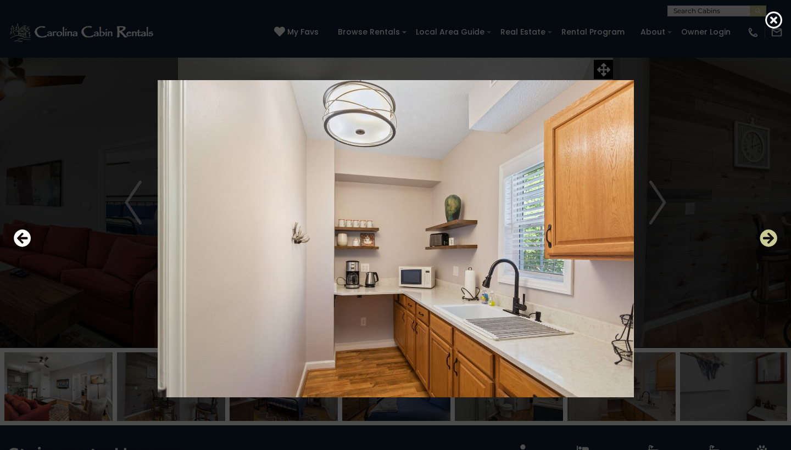
click at [764, 243] on icon "Next" at bounding box center [768, 238] width 18 height 18
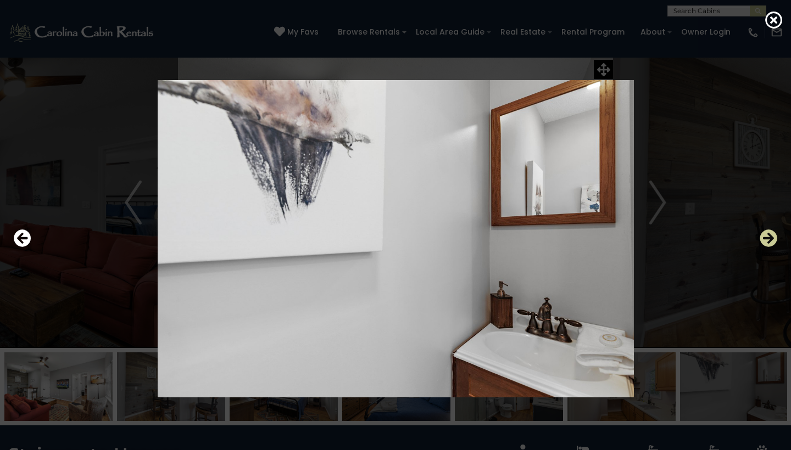
click at [764, 243] on icon "Next" at bounding box center [768, 238] width 18 height 18
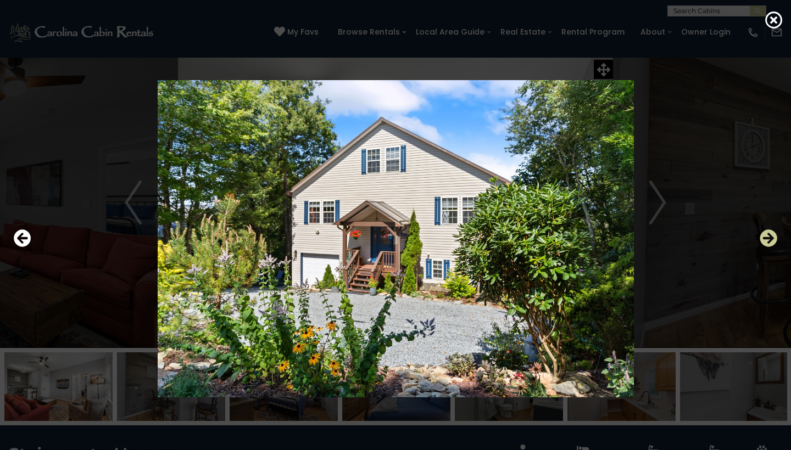
click at [764, 243] on icon "Next" at bounding box center [768, 238] width 18 height 18
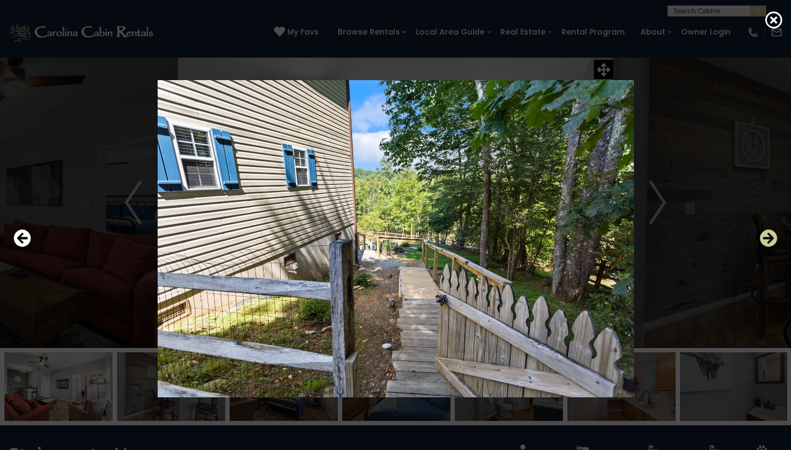
click at [764, 243] on icon "Next" at bounding box center [768, 238] width 18 height 18
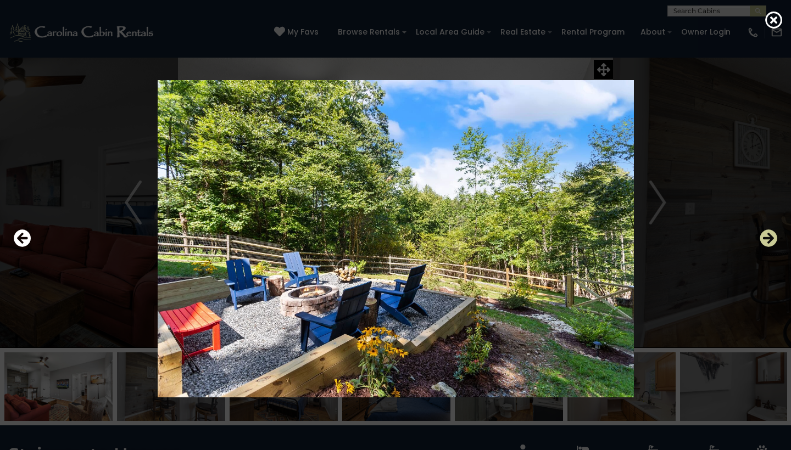
click at [764, 243] on icon "Next" at bounding box center [768, 238] width 18 height 18
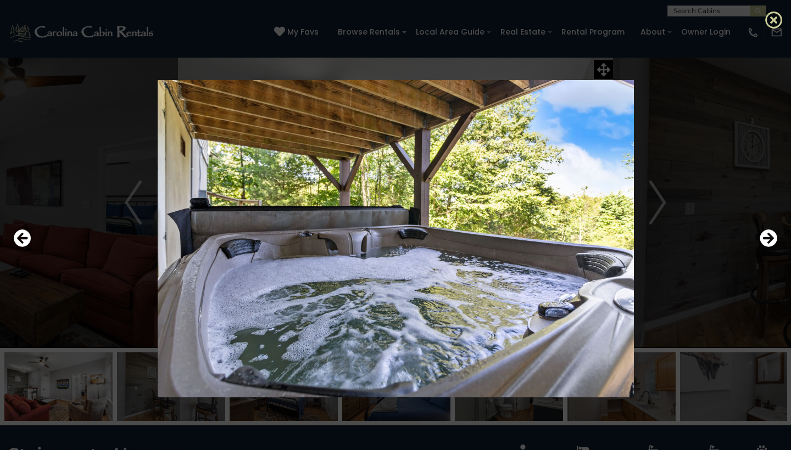
click at [770, 19] on icon at bounding box center [774, 20] width 18 height 18
